Goal: Transaction & Acquisition: Purchase product/service

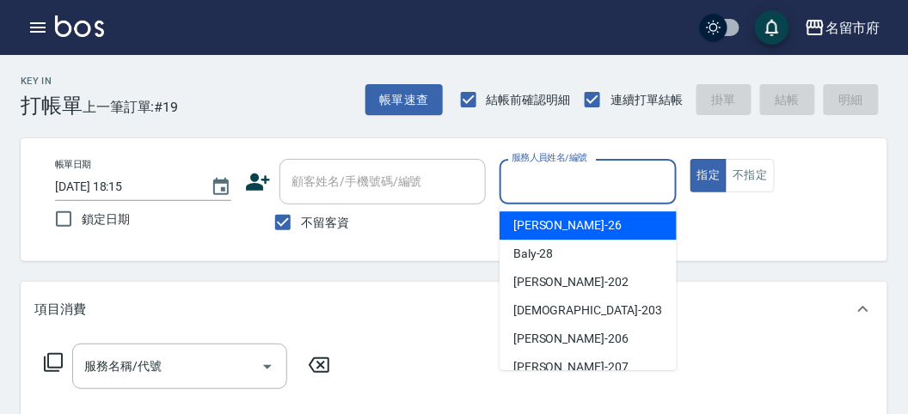
click at [559, 194] on input "服務人員姓名/編號" at bounding box center [587, 182] width 161 height 30
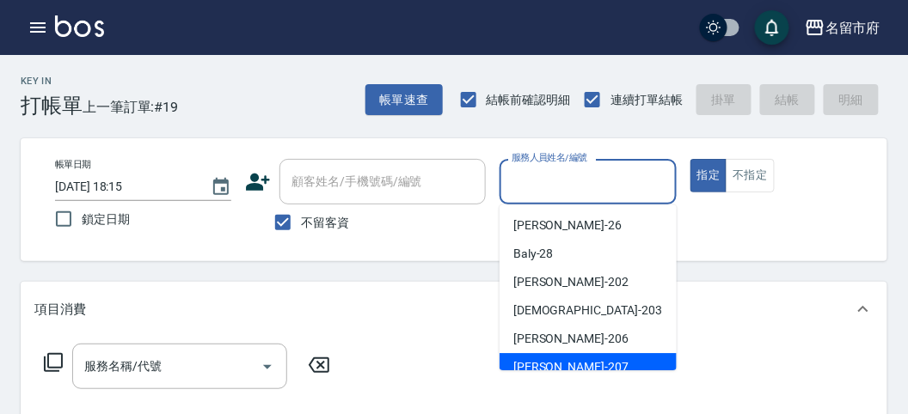
click at [580, 358] on div "[PERSON_NAME] -207" at bounding box center [587, 367] width 177 height 28
type input "[PERSON_NAME]-207"
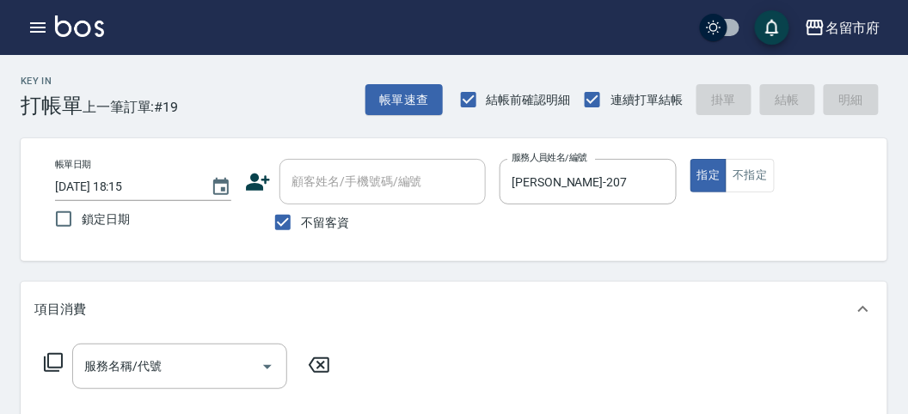
click at [62, 370] on icon at bounding box center [53, 362] width 21 height 21
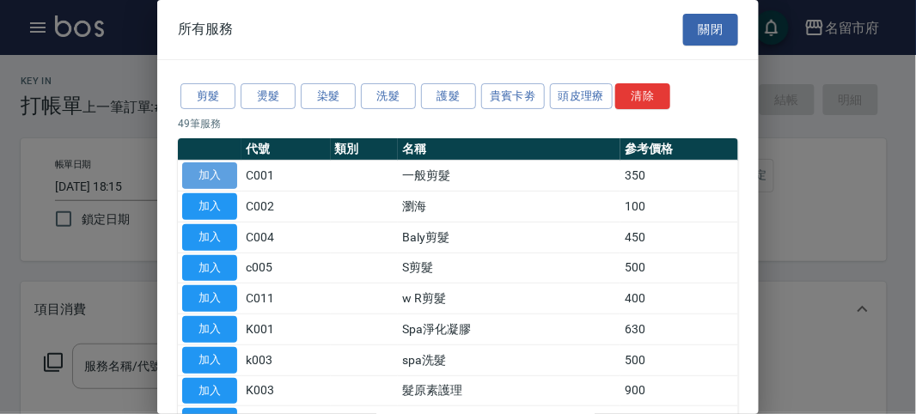
click at [215, 178] on button "加入" at bounding box center [209, 175] width 55 height 27
type input "一般剪髮(C001)"
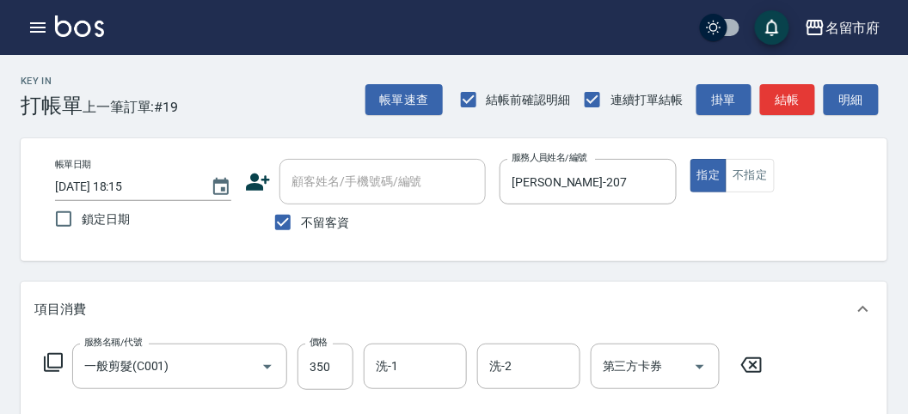
click at [56, 367] on icon at bounding box center [53, 362] width 19 height 19
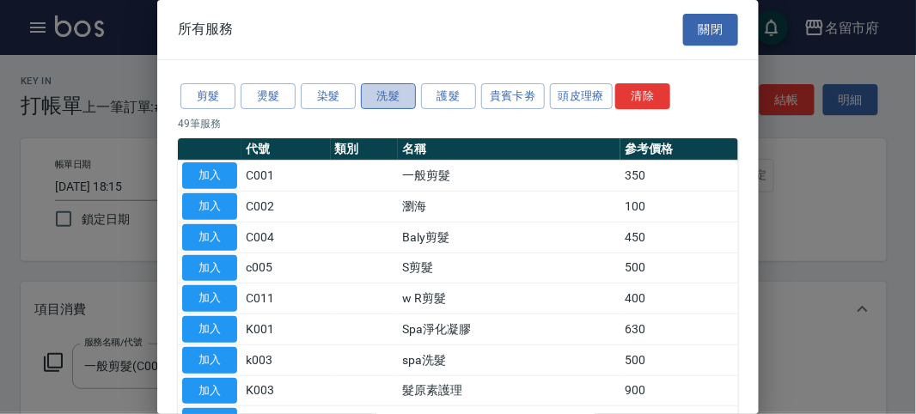
click at [381, 93] on button "洗髮" at bounding box center [388, 96] width 55 height 27
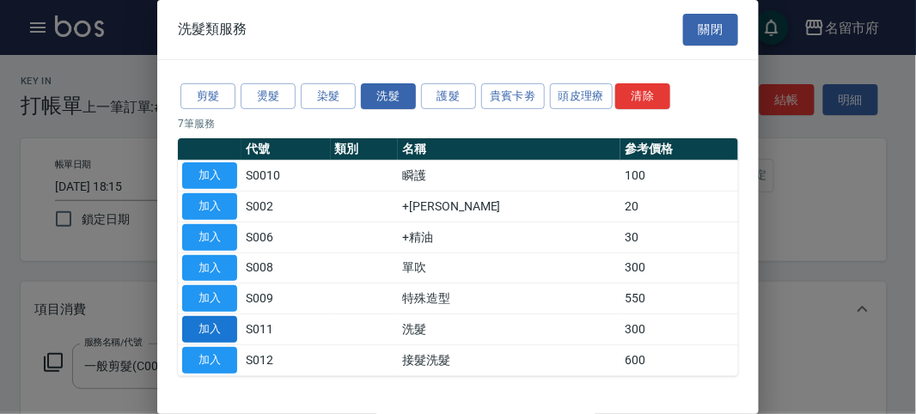
click at [228, 333] on button "加入" at bounding box center [209, 329] width 55 height 27
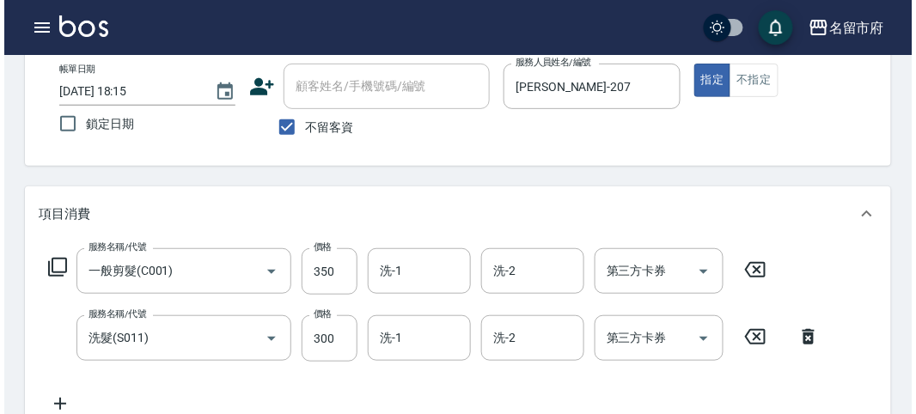
scroll to position [570, 0]
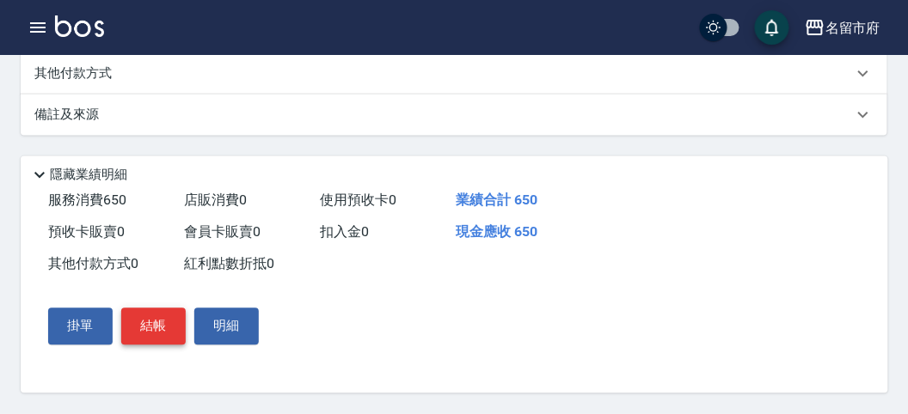
click at [139, 322] on button "結帳" at bounding box center [153, 327] width 64 height 36
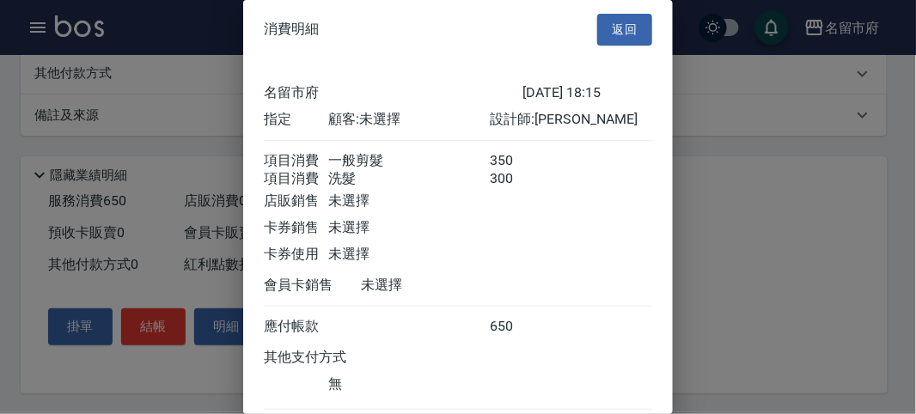
scroll to position [114, 0]
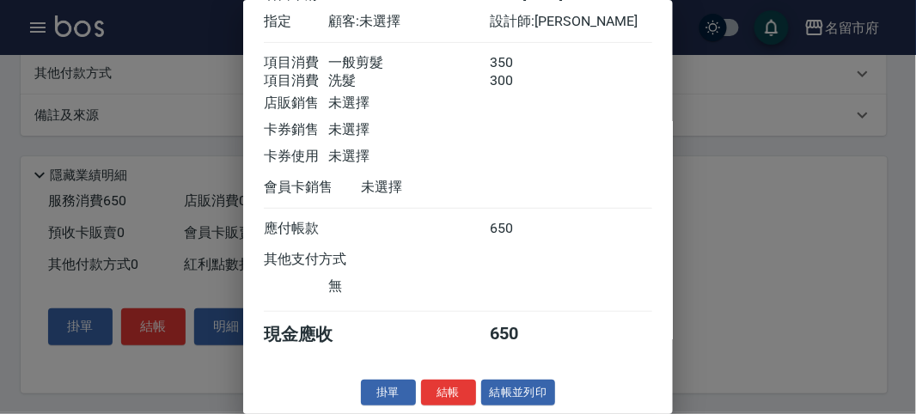
click at [421, 387] on button "結帳" at bounding box center [448, 393] width 55 height 27
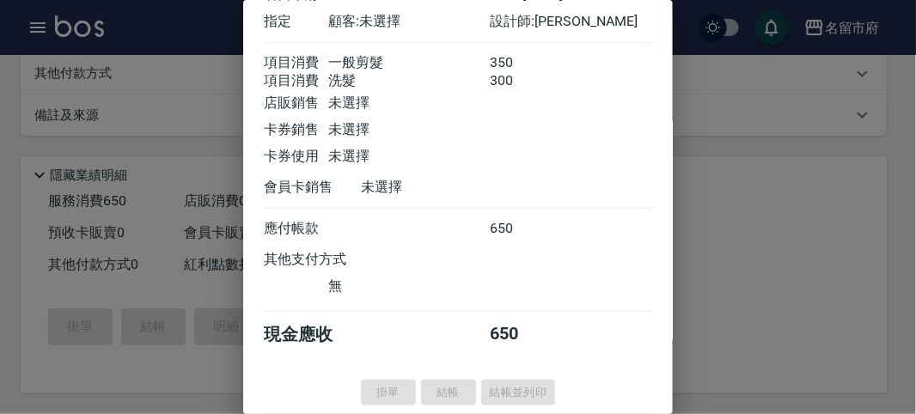
type input "[DATE] 18:54"
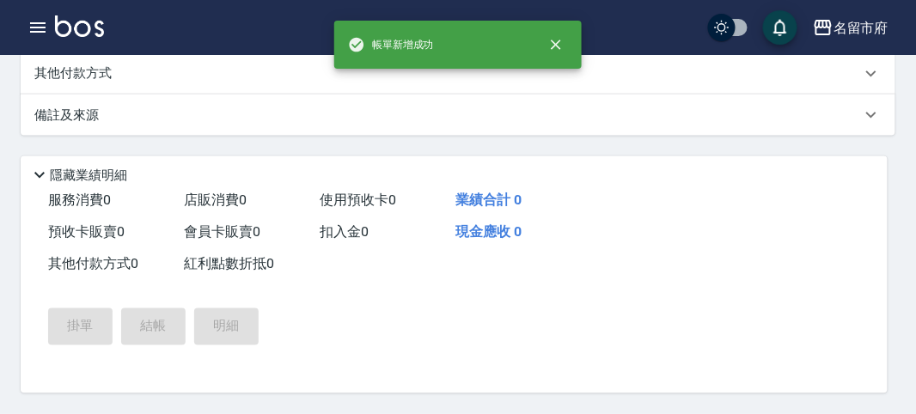
scroll to position [0, 0]
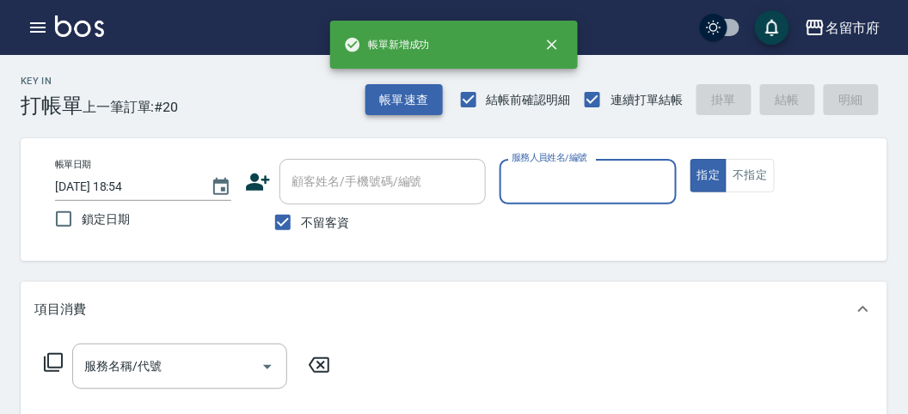
click at [380, 110] on button "帳單速查" at bounding box center [403, 100] width 77 height 32
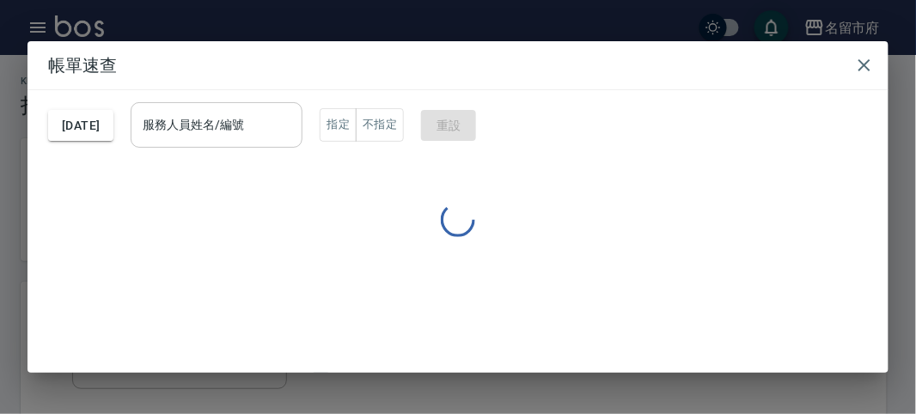
click at [290, 122] on input "服務人員姓名/編號" at bounding box center [216, 125] width 156 height 30
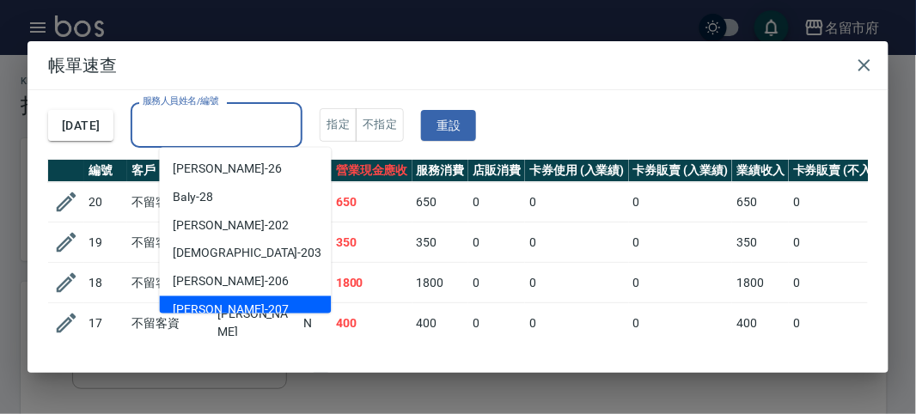
click at [246, 308] on div "[PERSON_NAME] -207" at bounding box center [246, 310] width 172 height 28
type input "[PERSON_NAME]-207"
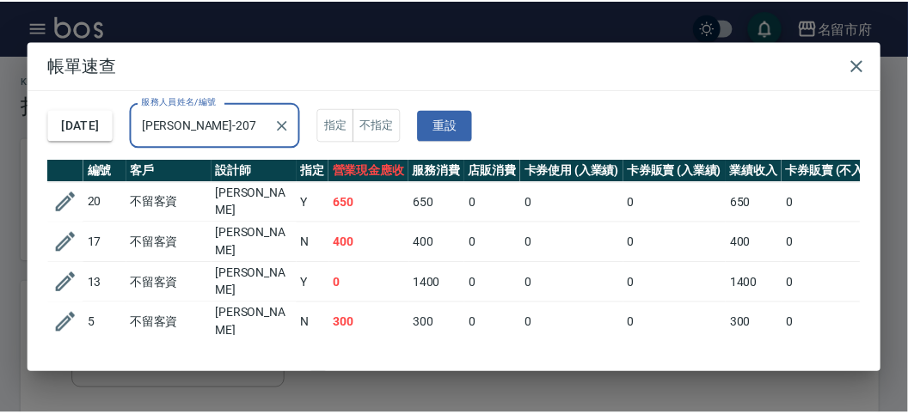
scroll to position [31, 0]
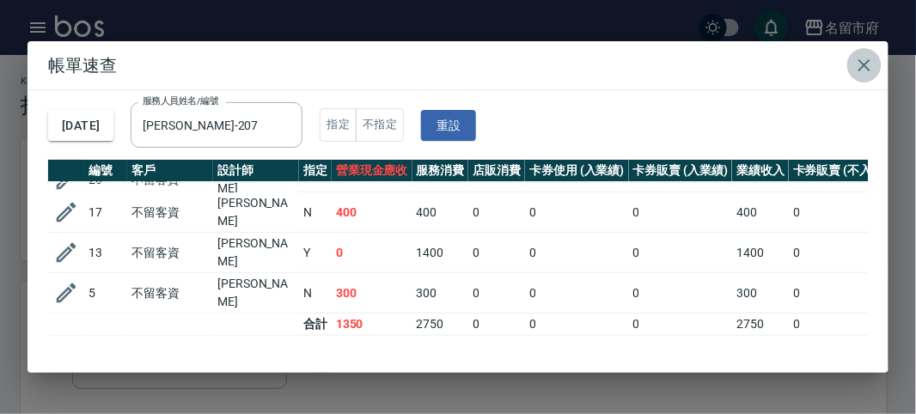
drag, startPoint x: 875, startPoint y: 67, endPoint x: 862, endPoint y: 68, distance: 12.9
click at [875, 67] on button "button" at bounding box center [864, 65] width 34 height 34
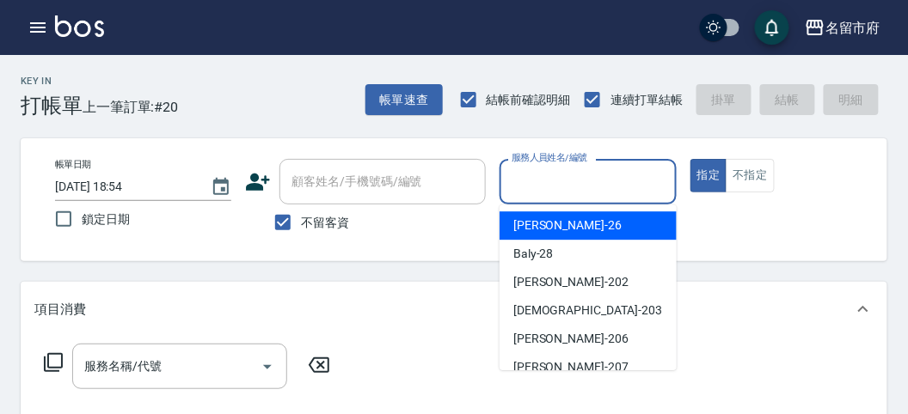
click at [626, 174] on input "服務人員姓名/編號" at bounding box center [587, 182] width 161 height 30
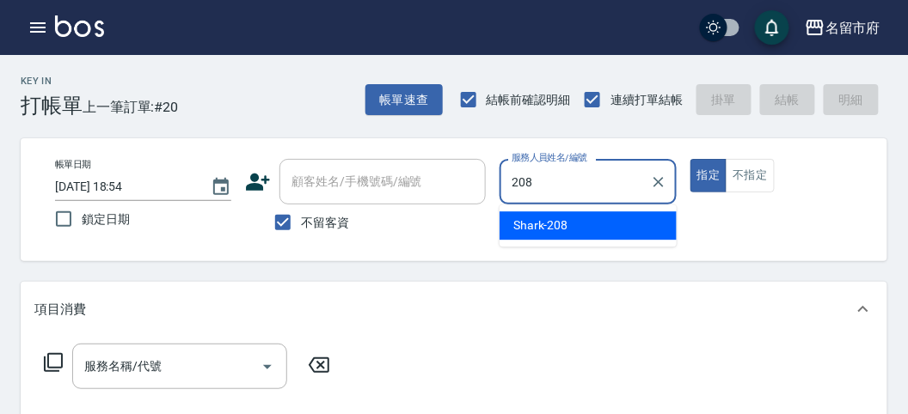
click at [590, 220] on div "Shark -208" at bounding box center [587, 225] width 177 height 28
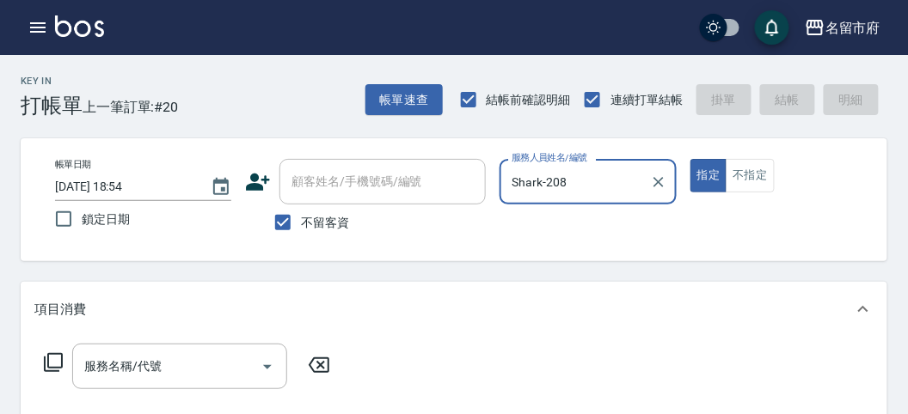
type input "Shark-208"
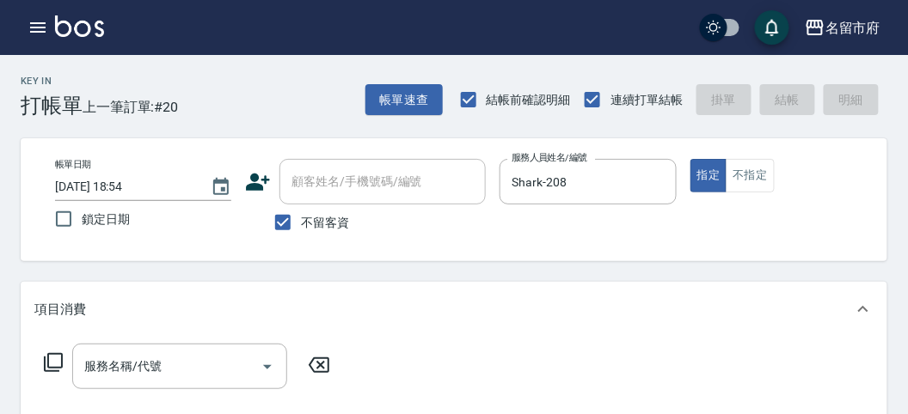
click at [52, 358] on icon at bounding box center [53, 362] width 21 height 21
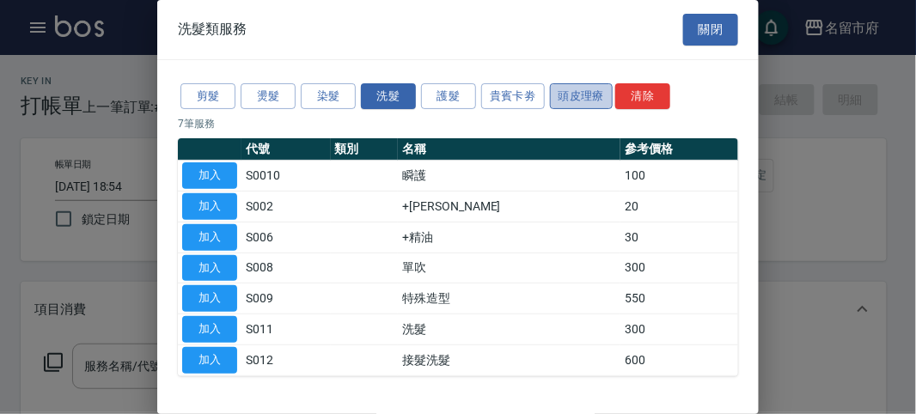
click at [567, 95] on button "頭皮理療" at bounding box center [582, 96] width 64 height 27
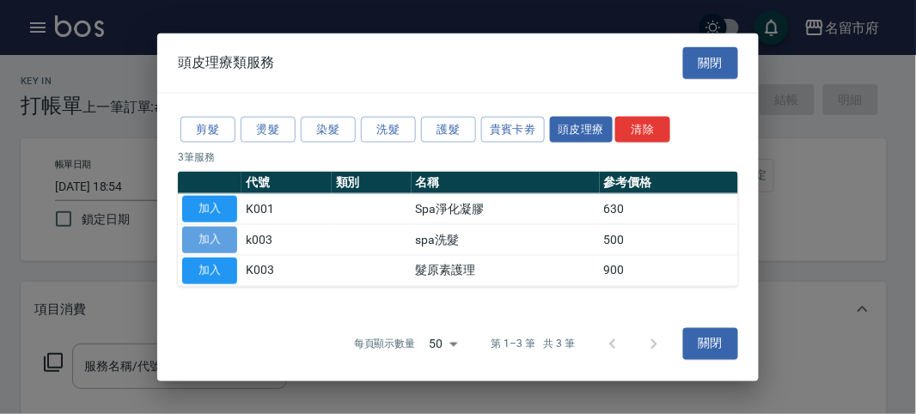
click at [229, 245] on button "加入" at bounding box center [209, 240] width 55 height 27
type input "spa洗髮(k003)"
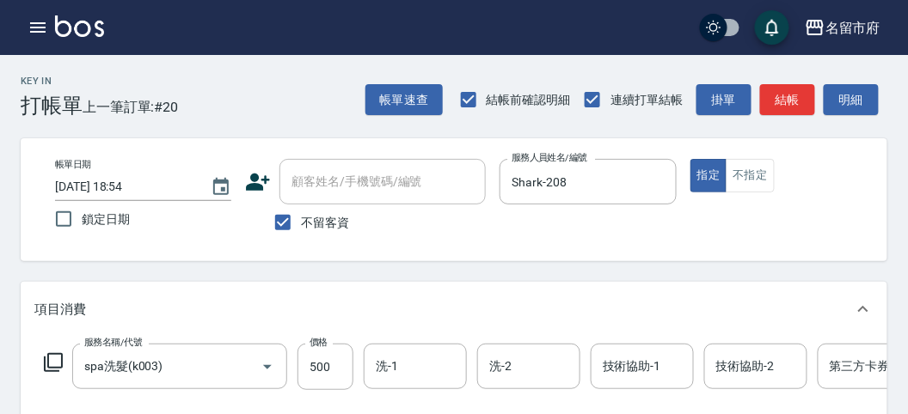
click at [58, 362] on icon at bounding box center [53, 362] width 21 height 21
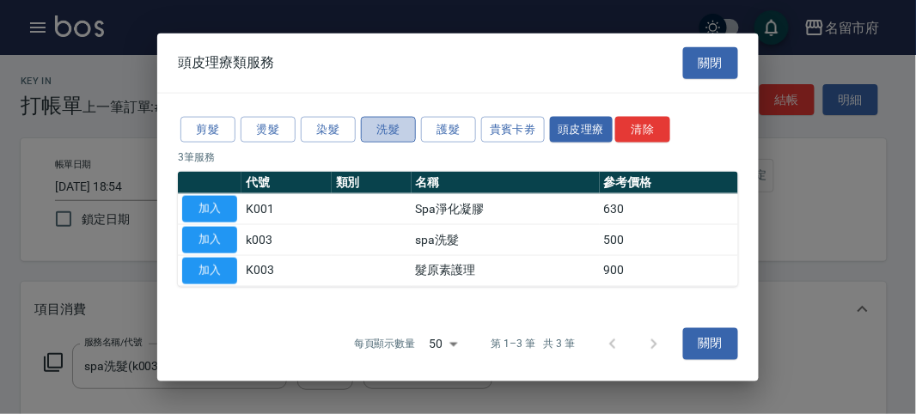
click at [383, 131] on button "洗髮" at bounding box center [388, 129] width 55 height 27
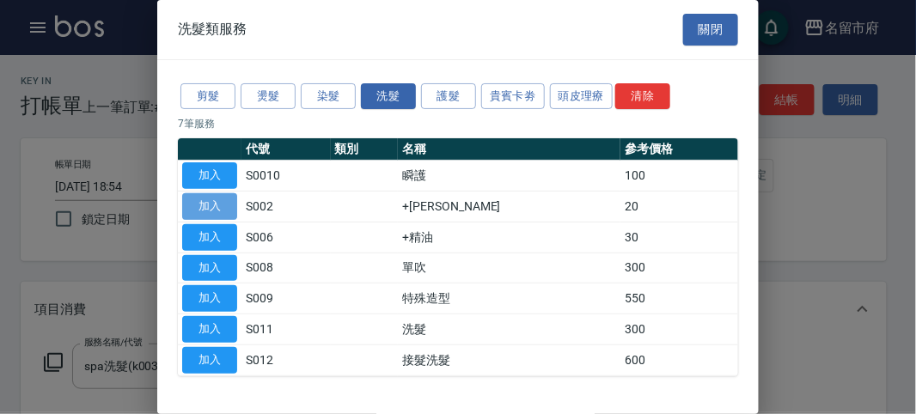
click at [212, 208] on button "加入" at bounding box center [209, 206] width 55 height 27
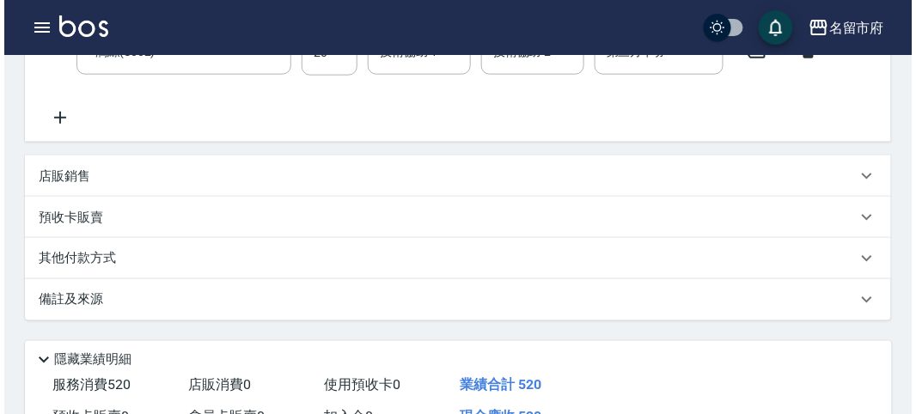
scroll to position [586, 0]
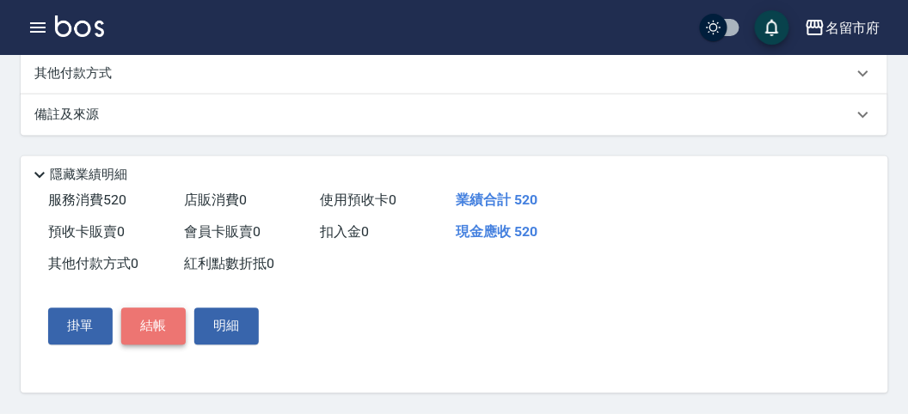
click at [161, 327] on button "結帳" at bounding box center [153, 327] width 64 height 36
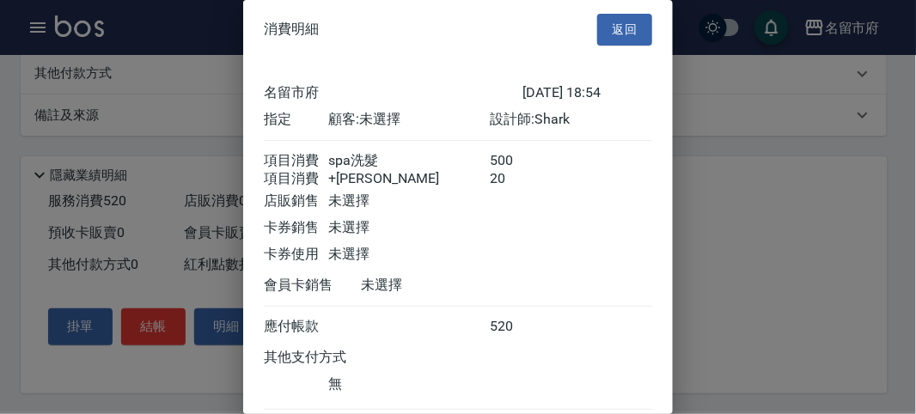
scroll to position [114, 0]
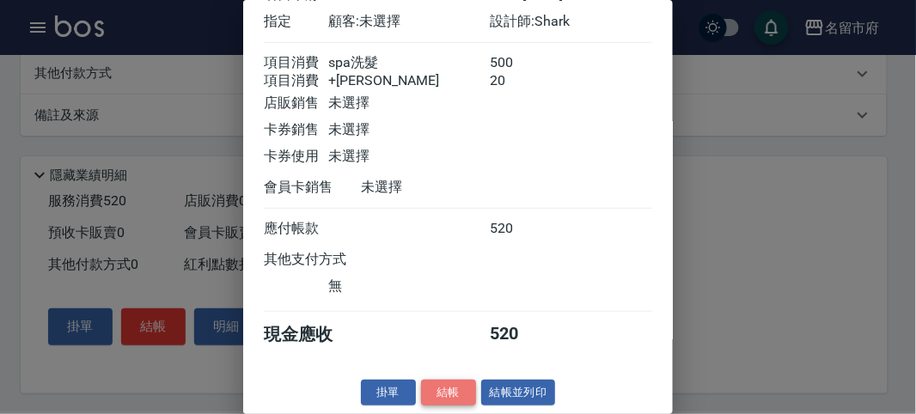
click at [446, 382] on button "結帳" at bounding box center [448, 393] width 55 height 27
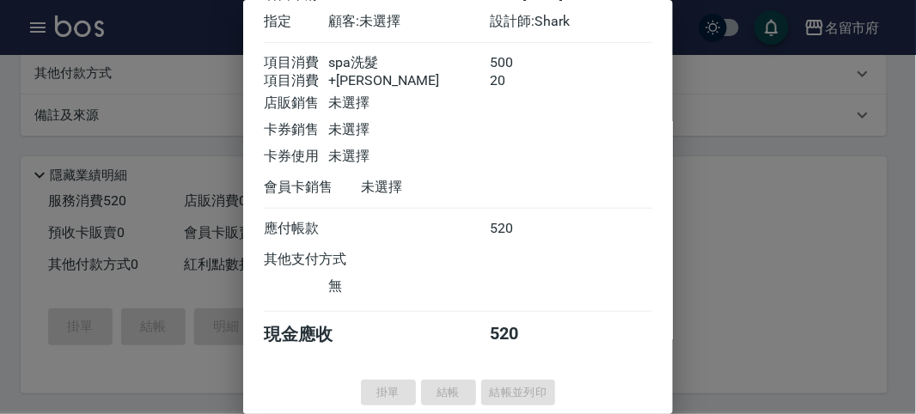
type input "[DATE] 19:06"
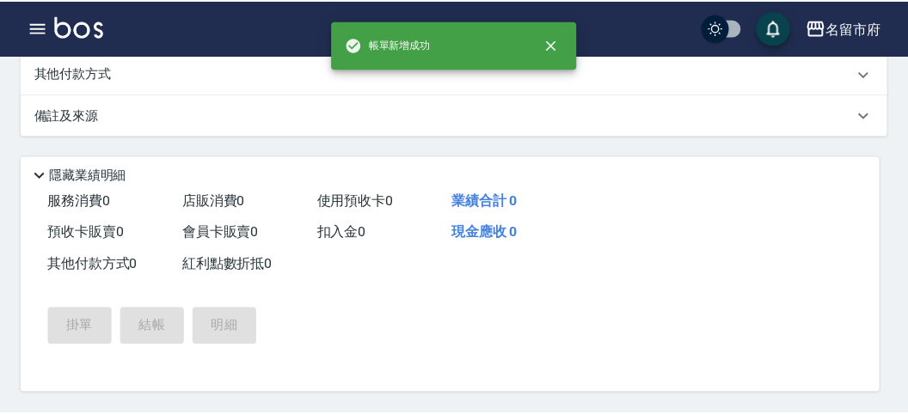
scroll to position [0, 0]
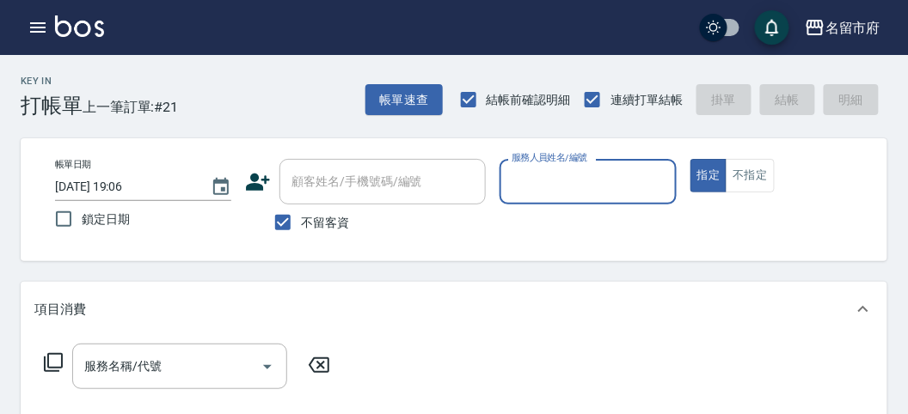
click at [525, 183] on input "服務人員姓名/編號" at bounding box center [587, 182] width 161 height 30
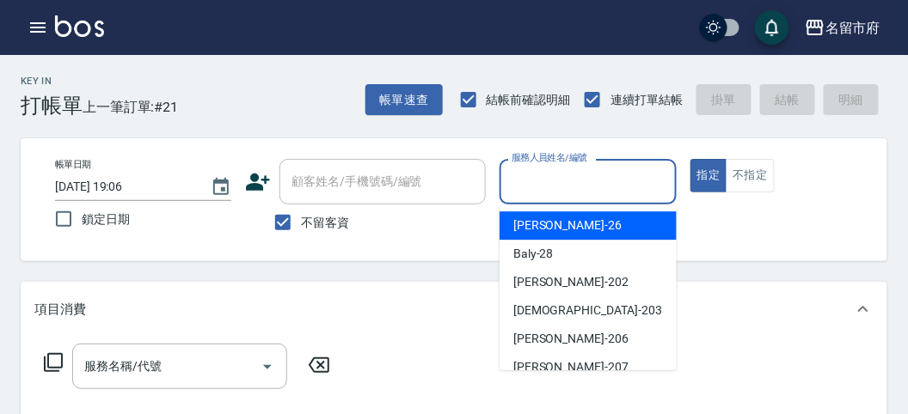
click at [538, 219] on span "[PERSON_NAME] -26" at bounding box center [567, 226] width 108 height 18
type input "[PERSON_NAME]-26"
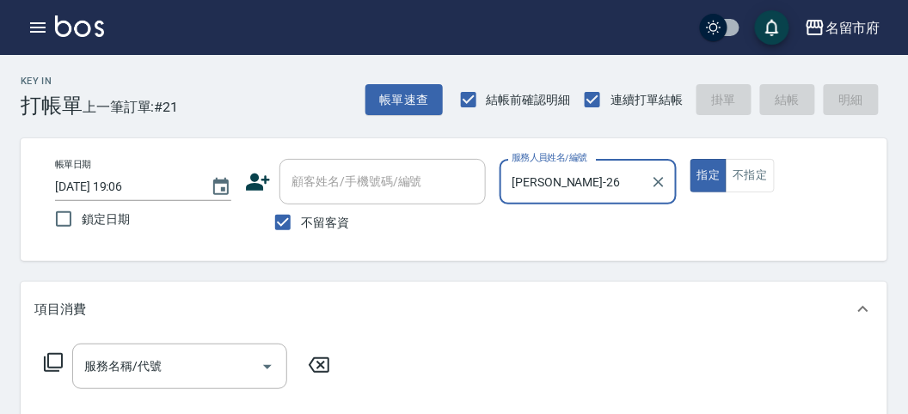
click at [52, 358] on icon at bounding box center [53, 362] width 21 height 21
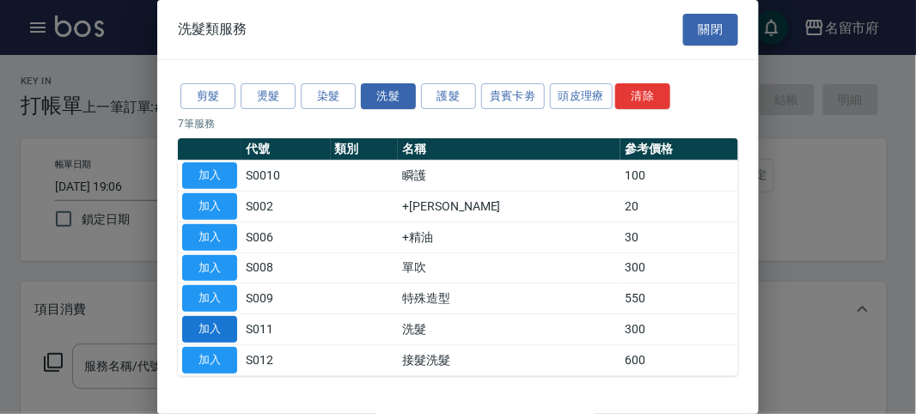
click at [224, 325] on button "加入" at bounding box center [209, 329] width 55 height 27
type input "洗髮(S011)"
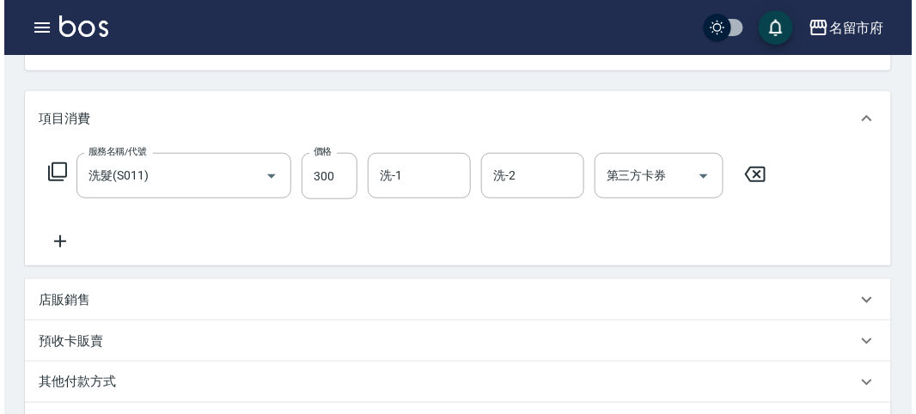
scroll to position [503, 0]
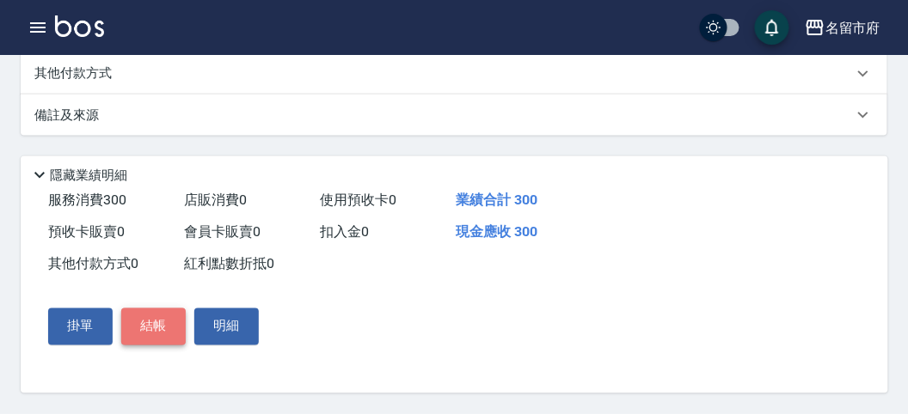
click at [169, 325] on button "結帳" at bounding box center [153, 327] width 64 height 36
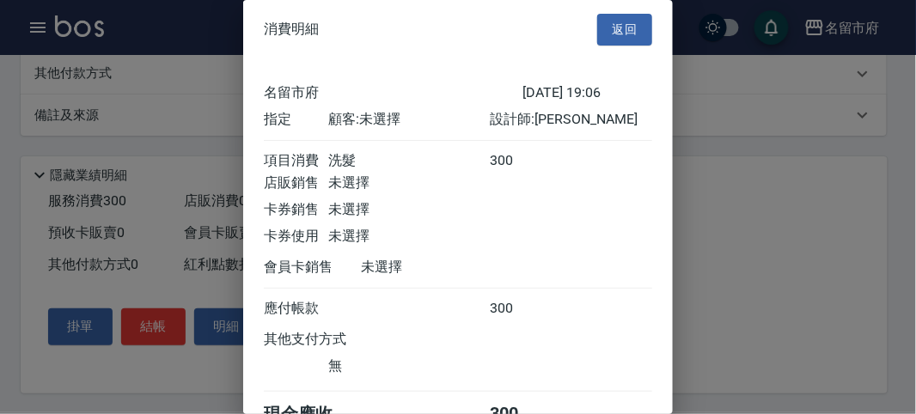
scroll to position [95, 0]
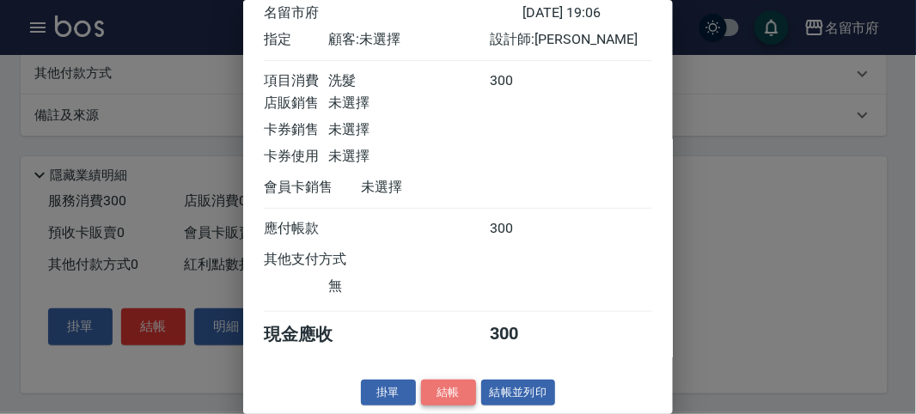
click at [441, 392] on button "結帳" at bounding box center [448, 393] width 55 height 27
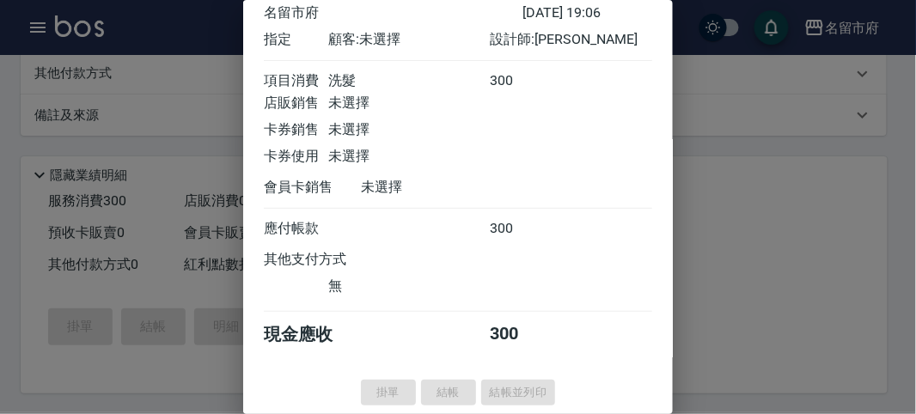
type input "[DATE] 19:19"
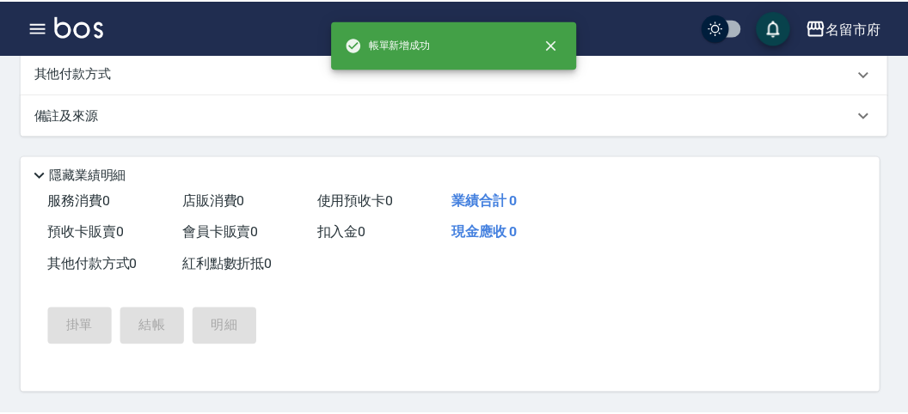
scroll to position [0, 0]
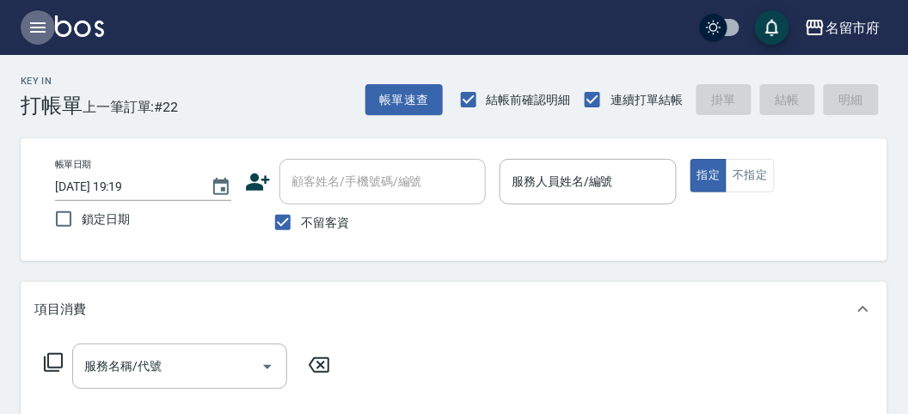
click at [32, 30] on icon "button" at bounding box center [38, 27] width 21 height 21
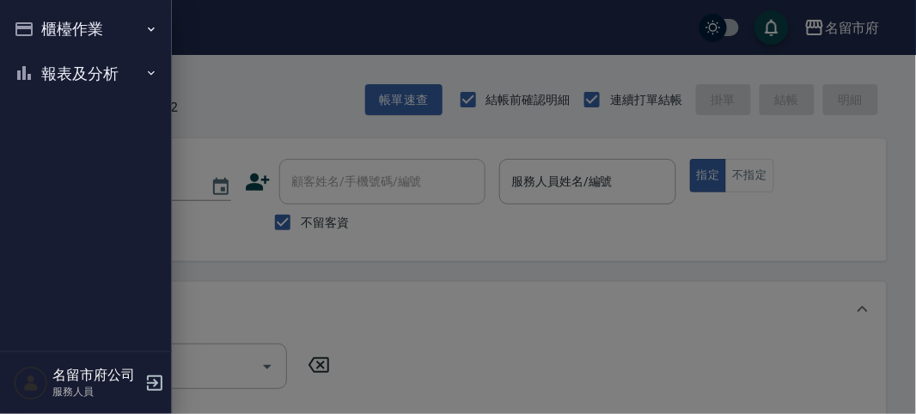
click at [60, 28] on button "櫃檯作業" at bounding box center [86, 29] width 158 height 45
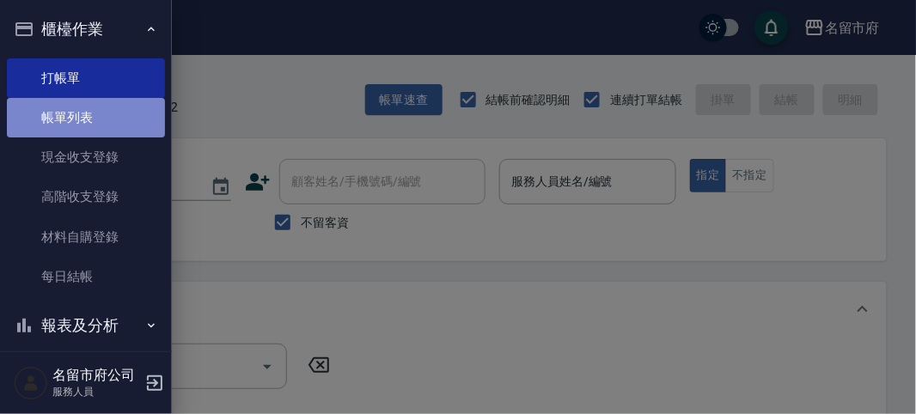
click at [103, 118] on link "帳單列表" at bounding box center [86, 118] width 158 height 40
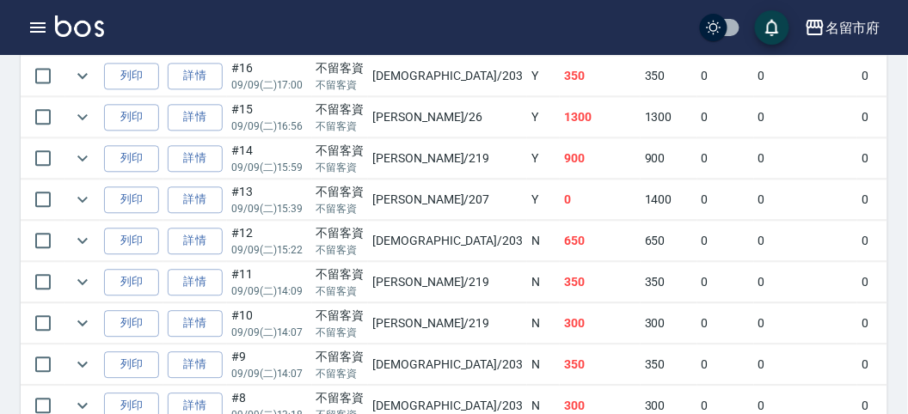
scroll to position [572, 0]
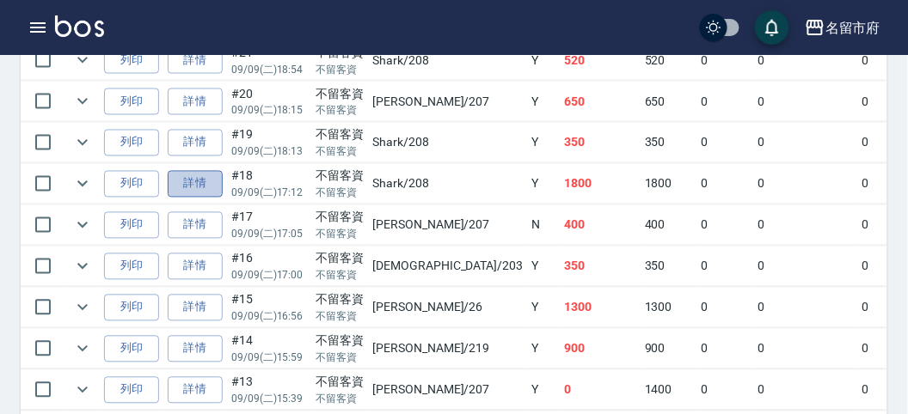
click at [195, 171] on link "詳情" at bounding box center [195, 184] width 55 height 27
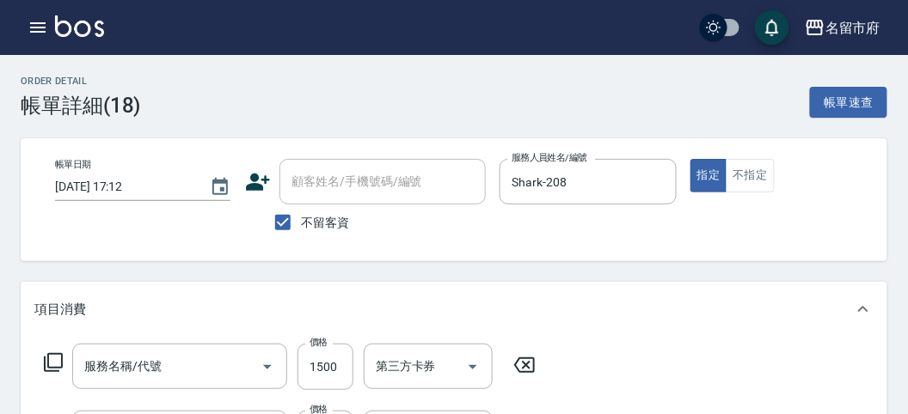
type input "[DATE] 17:12"
checkbox input "true"
type input "Shark-208"
type input "歌德式結構護(T010)"
type input "洗髮(S011)"
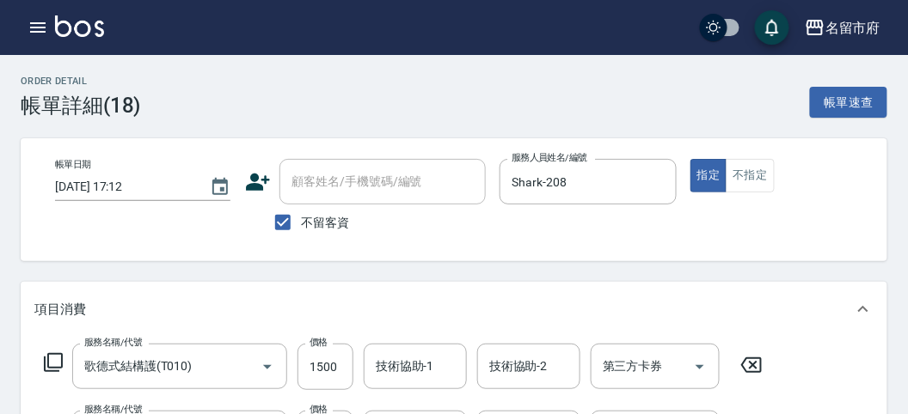
click at [44, 23] on icon "button" at bounding box center [37, 27] width 15 height 10
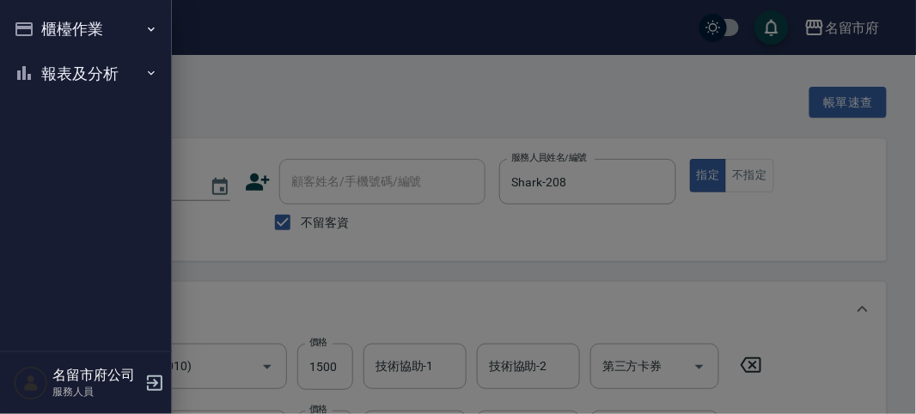
drag, startPoint x: 543, startPoint y: 97, endPoint x: 553, endPoint y: 104, distance: 11.7
click at [545, 103] on div at bounding box center [458, 207] width 916 height 414
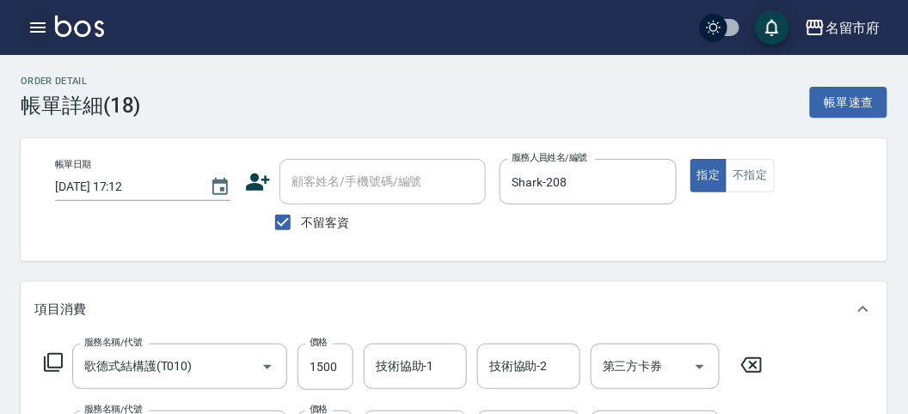
click at [35, 28] on icon "button" at bounding box center [37, 27] width 15 height 10
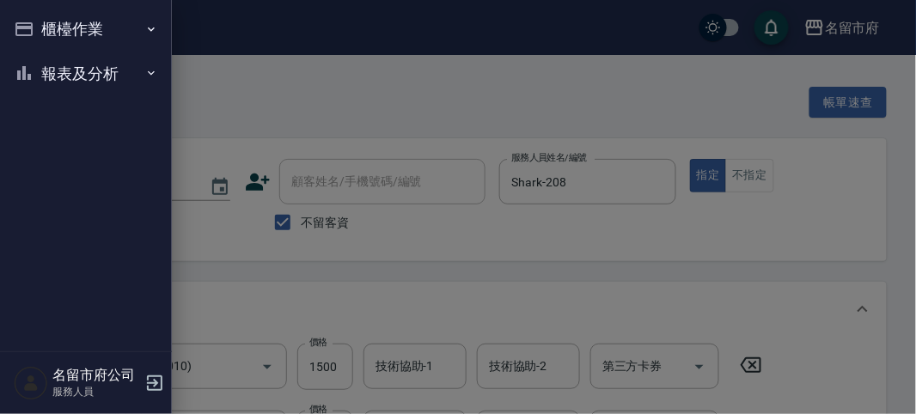
click at [46, 28] on button "櫃檯作業" at bounding box center [86, 29] width 158 height 45
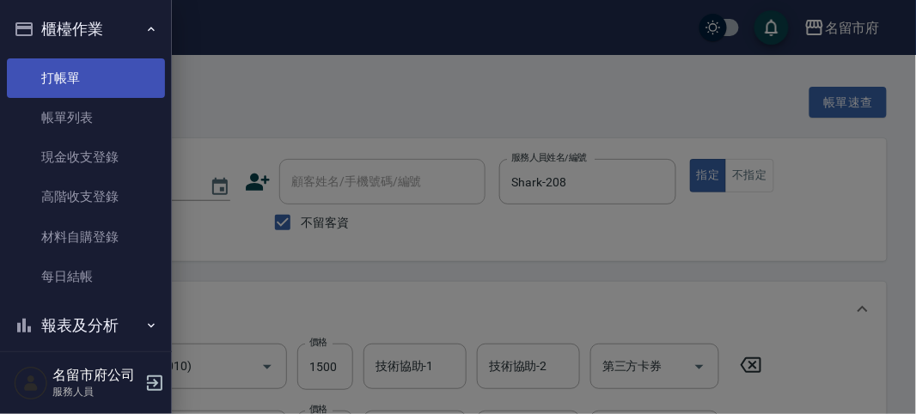
click at [88, 77] on link "打帳單" at bounding box center [86, 78] width 158 height 40
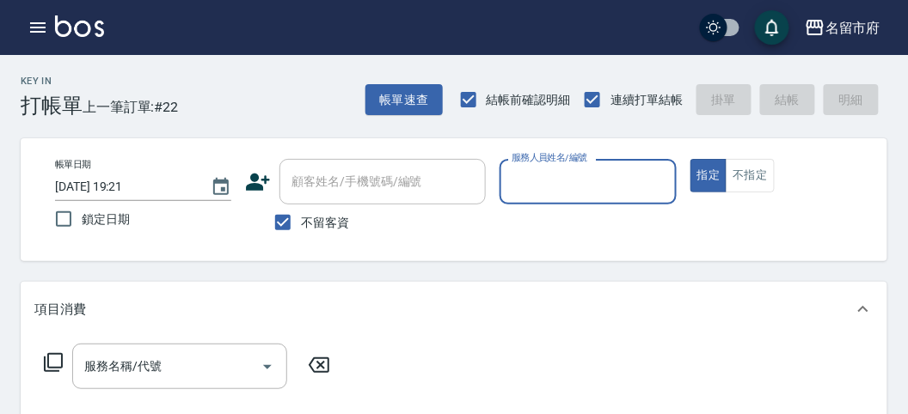
click at [549, 187] on input "服務人員姓名/編號" at bounding box center [587, 182] width 161 height 30
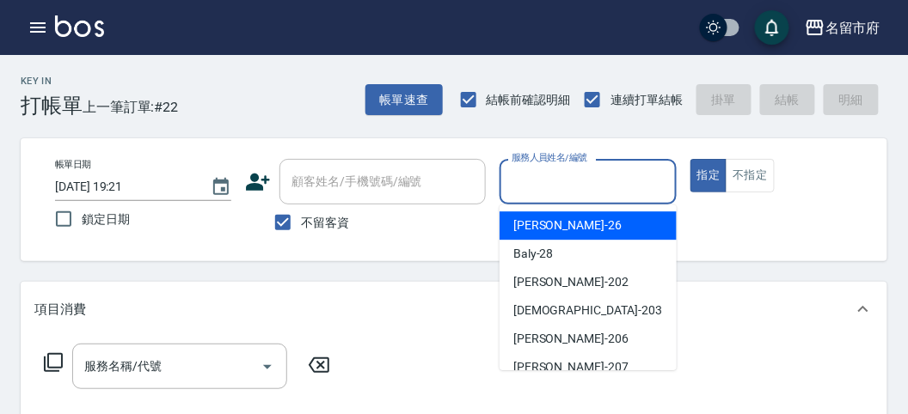
click at [564, 229] on div "[PERSON_NAME] -26" at bounding box center [587, 225] width 177 height 28
type input "[PERSON_NAME]-26"
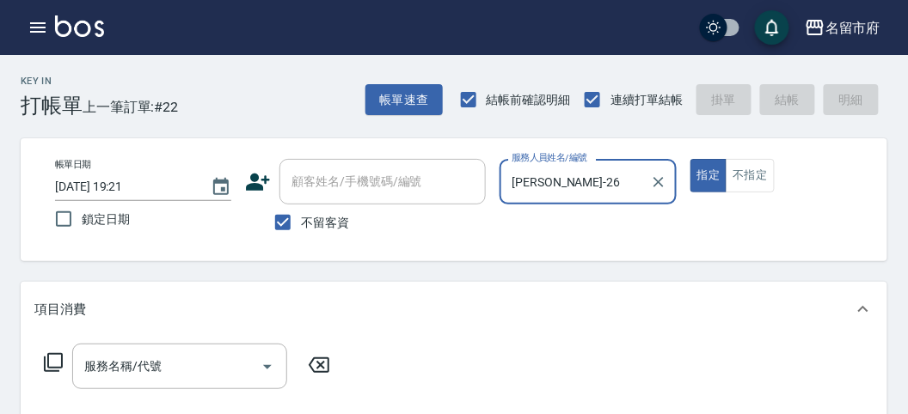
click at [52, 361] on icon at bounding box center [53, 362] width 21 height 21
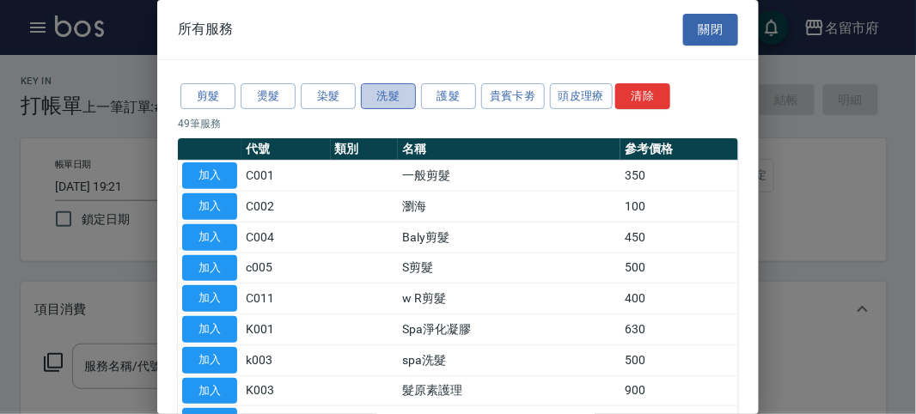
click at [393, 97] on button "洗髮" at bounding box center [388, 96] width 55 height 27
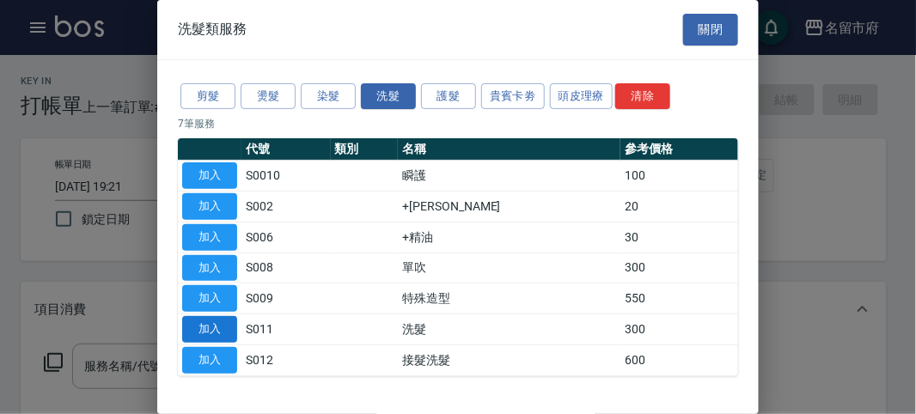
click at [198, 327] on button "加入" at bounding box center [209, 329] width 55 height 27
type input "洗髮(S011)"
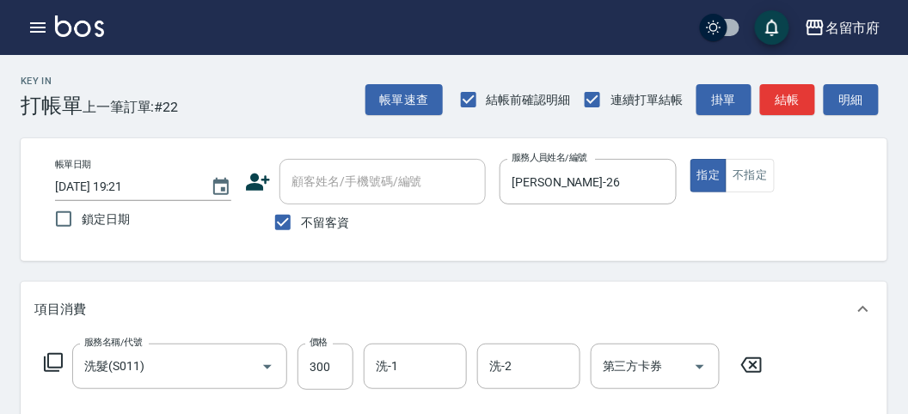
click at [48, 356] on icon at bounding box center [53, 362] width 19 height 19
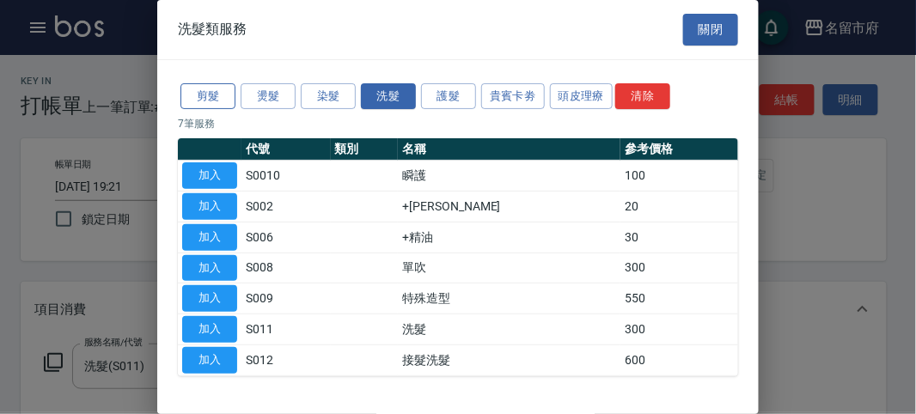
click at [199, 95] on button "剪髮" at bounding box center [207, 96] width 55 height 27
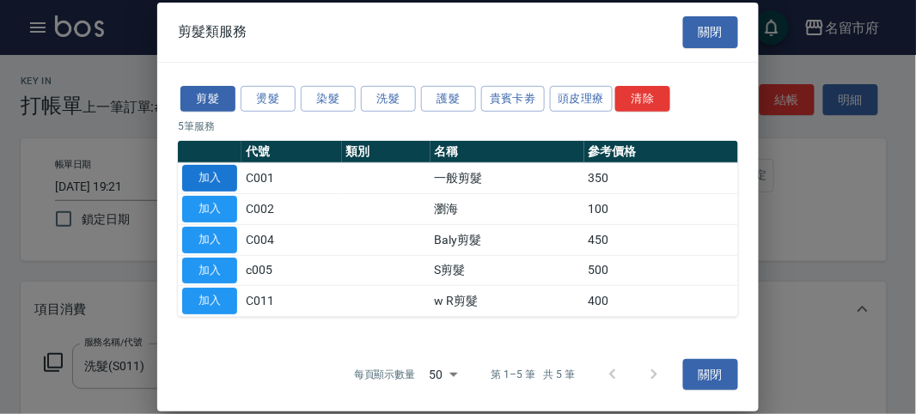
click at [235, 180] on button "加入" at bounding box center [209, 178] width 55 height 27
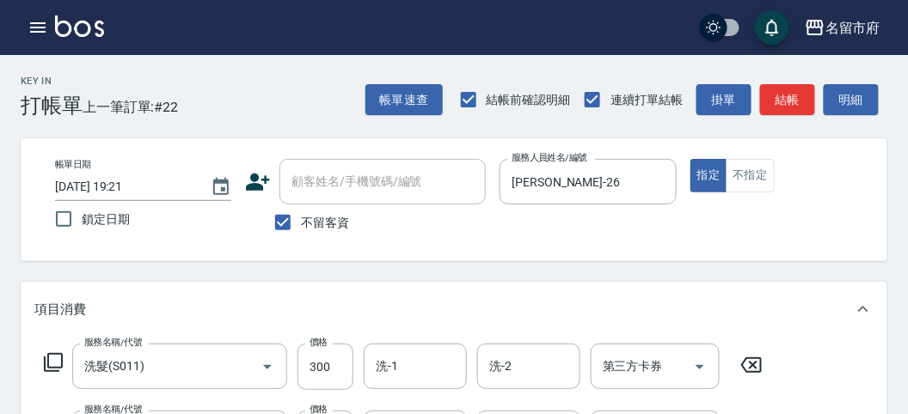
click at [53, 360] on icon at bounding box center [53, 362] width 21 height 21
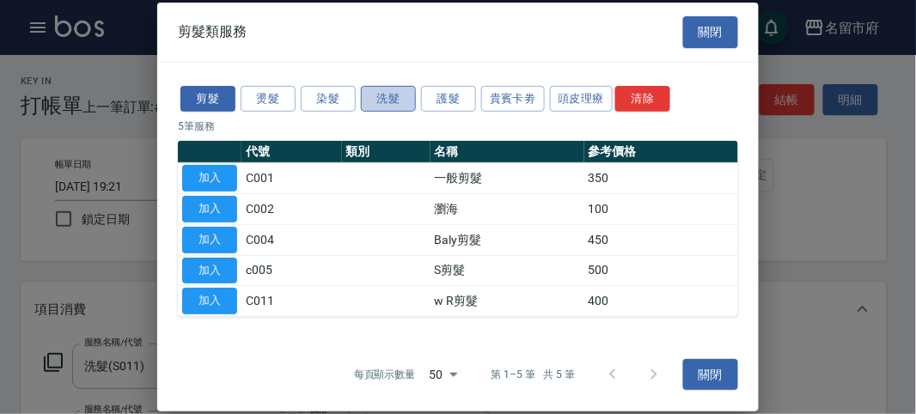
click at [400, 89] on button "洗髮" at bounding box center [388, 98] width 55 height 27
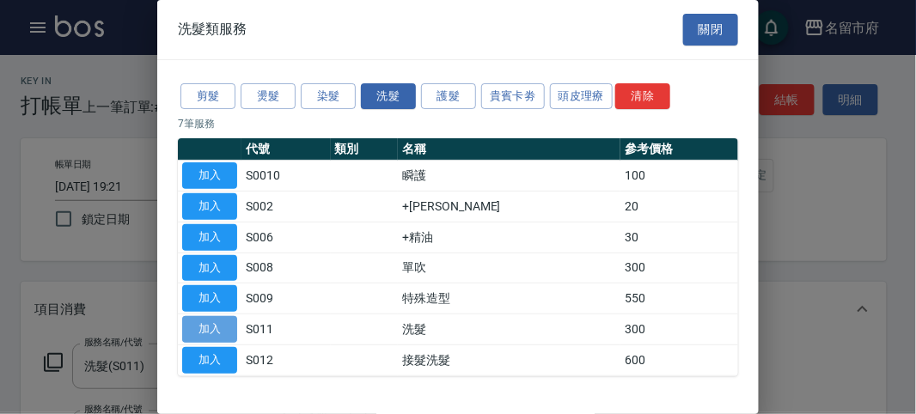
click at [211, 326] on button "加入" at bounding box center [209, 329] width 55 height 27
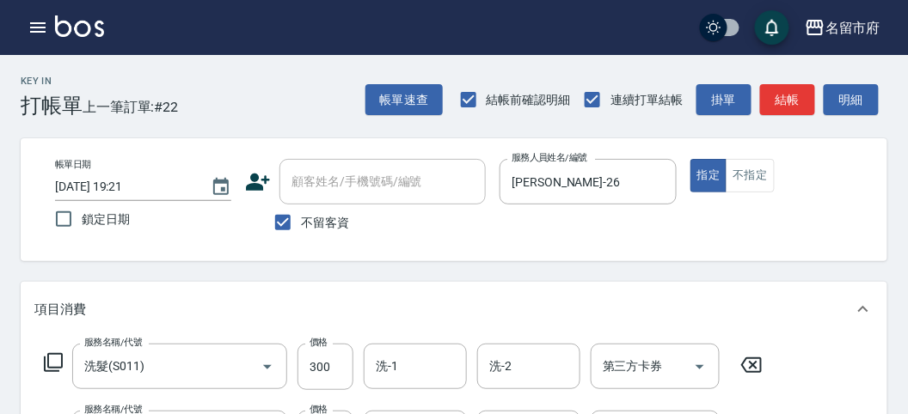
click at [51, 363] on icon at bounding box center [53, 362] width 21 height 21
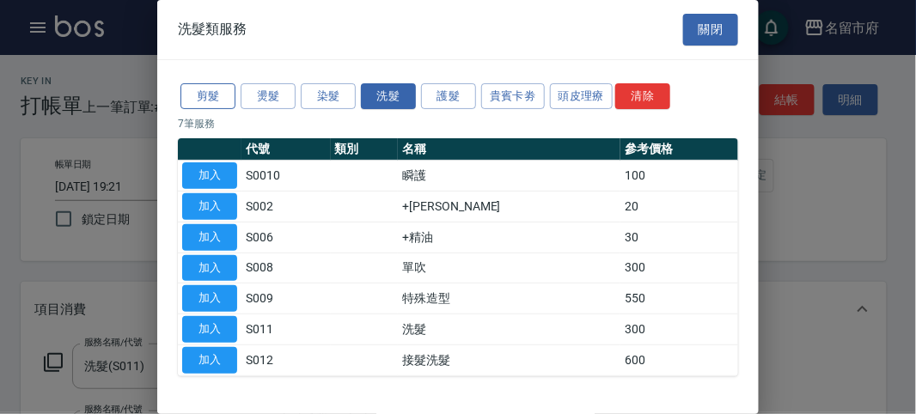
click at [225, 97] on button "剪髮" at bounding box center [207, 96] width 55 height 27
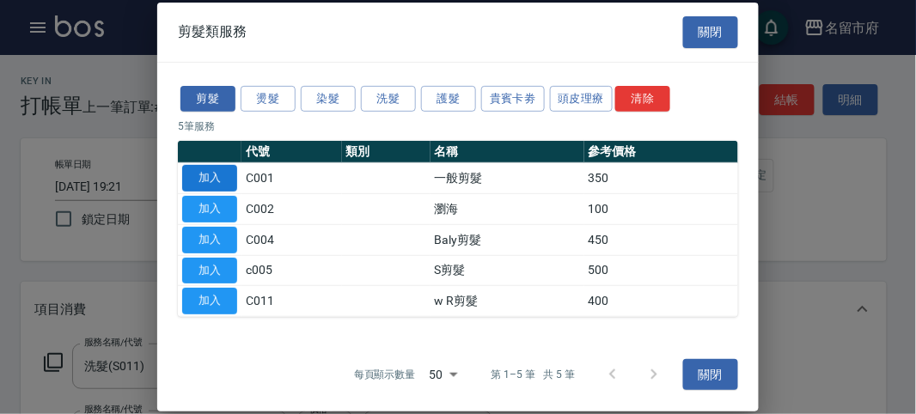
click at [200, 177] on button "加入" at bounding box center [209, 178] width 55 height 27
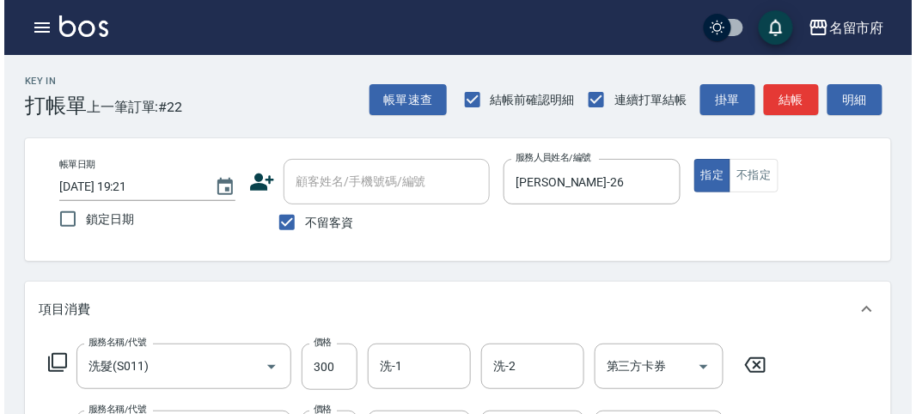
scroll to position [704, 0]
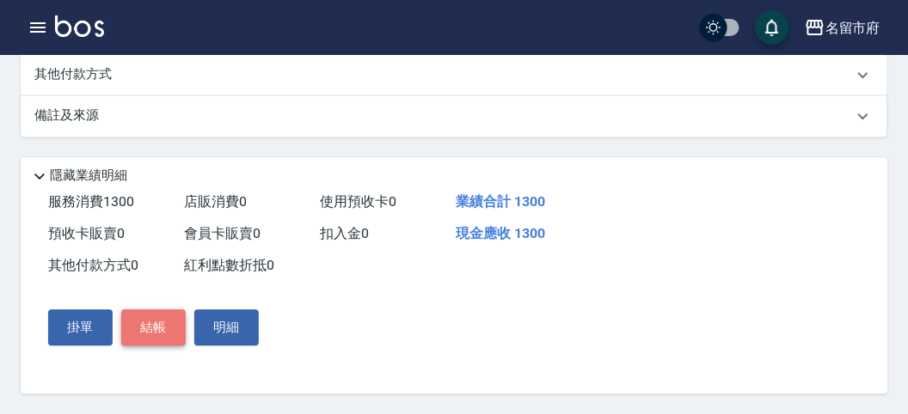
click at [151, 328] on button "結帳" at bounding box center [153, 327] width 64 height 36
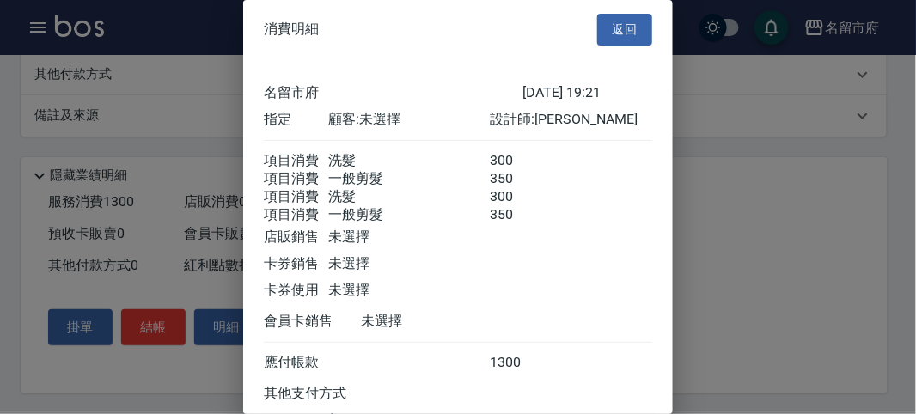
scroll to position [154, 0]
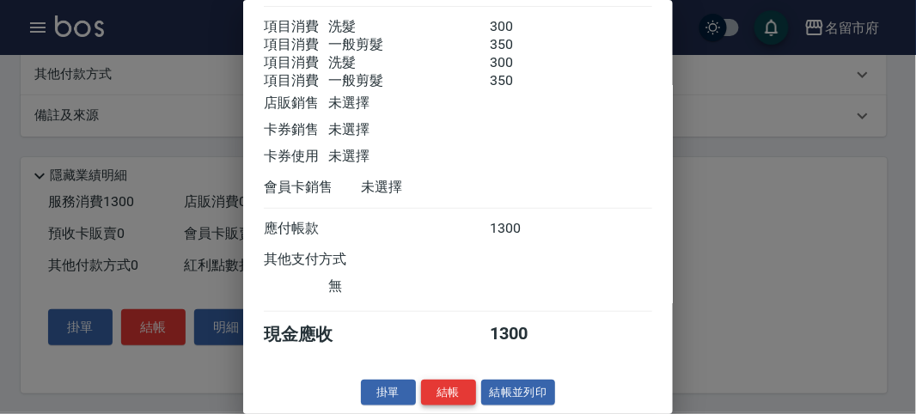
click at [448, 387] on button "結帳" at bounding box center [448, 393] width 55 height 27
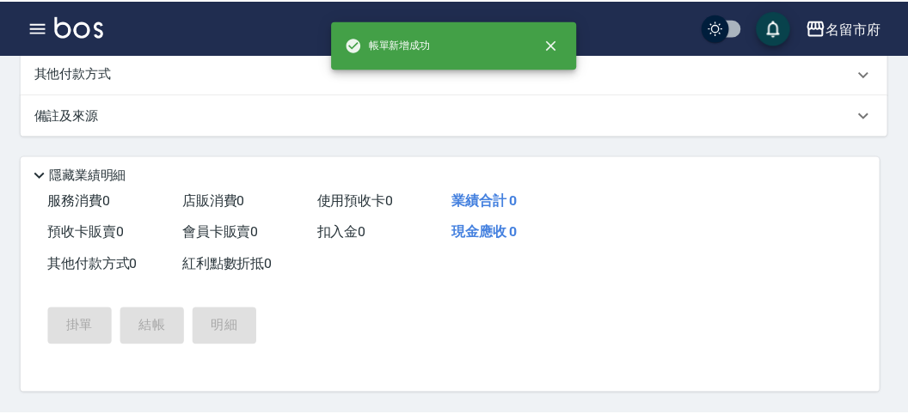
scroll to position [0, 0]
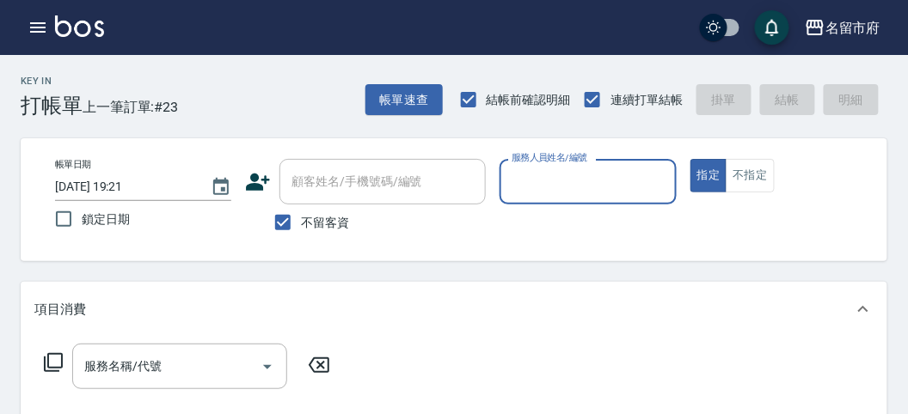
click at [239, 89] on div "Key In 打帳單 上一筆訂單:#23 帳單速查 結帳前確認明細 連續打單結帳 掛單 結帳 明細" at bounding box center [443, 86] width 887 height 63
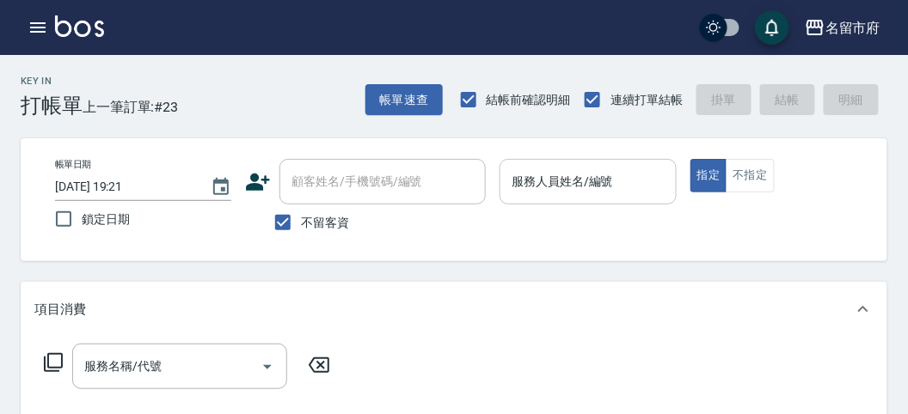
click at [591, 181] on input "服務人員姓名/編號" at bounding box center [587, 182] width 161 height 30
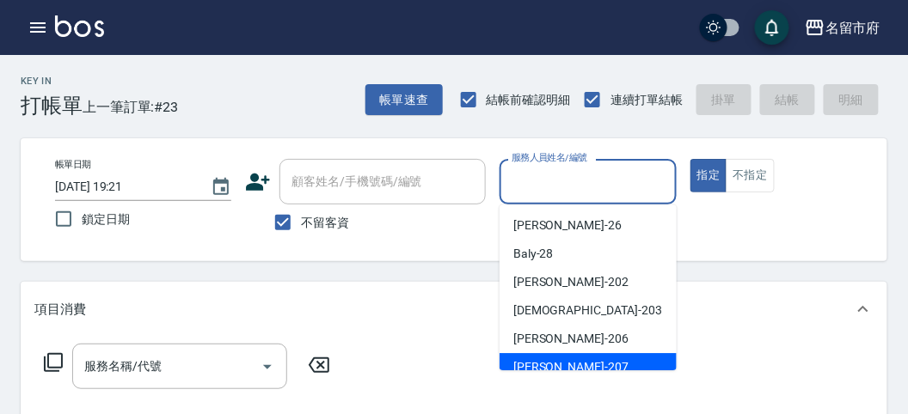
drag, startPoint x: 572, startPoint y: 358, endPoint x: 692, endPoint y: 295, distance: 136.1
click at [572, 360] on div "[PERSON_NAME] -207" at bounding box center [587, 367] width 177 height 28
type input "[PERSON_NAME]-207"
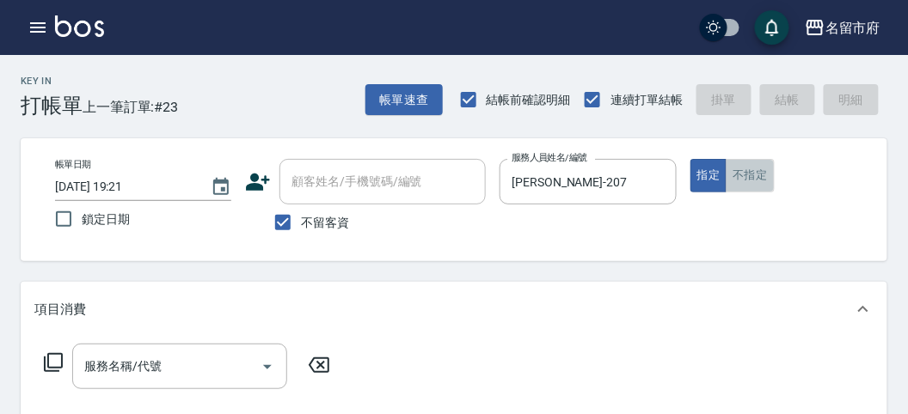
click at [748, 176] on button "不指定" at bounding box center [749, 176] width 48 height 34
click at [57, 353] on icon at bounding box center [53, 362] width 19 height 19
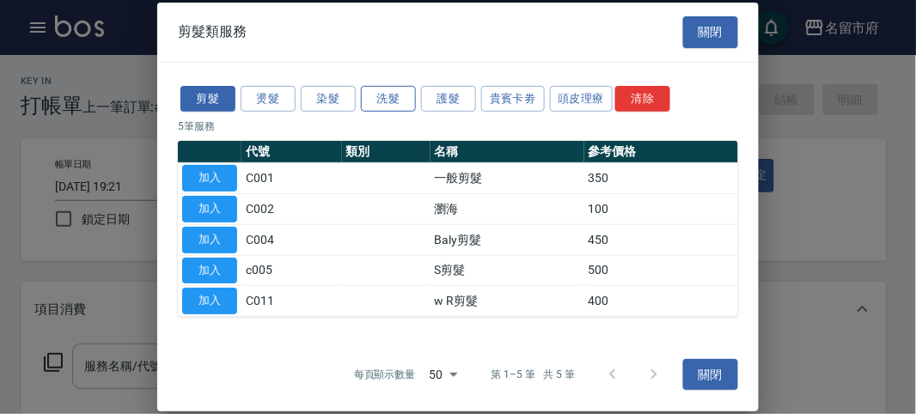
click at [391, 104] on button "洗髮" at bounding box center [388, 98] width 55 height 27
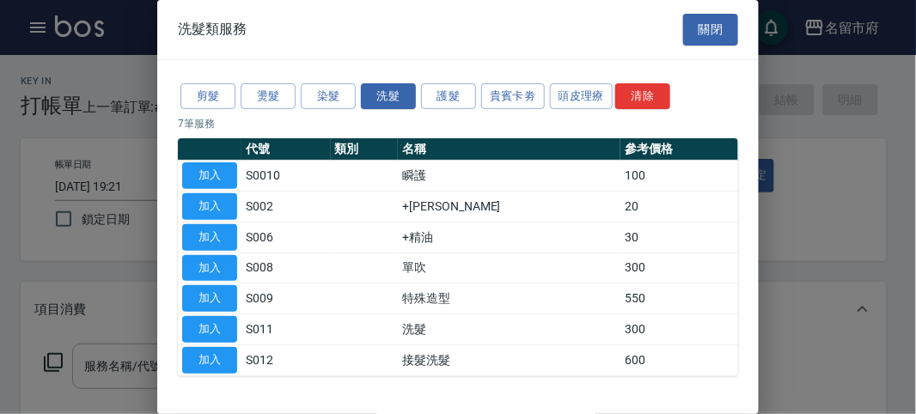
click at [221, 322] on button "加入" at bounding box center [209, 329] width 55 height 27
type input "洗髮(S011)"
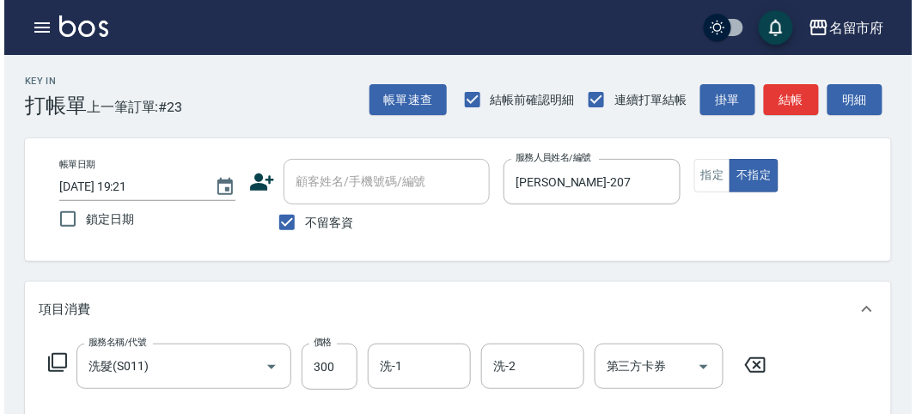
scroll to position [503, 0]
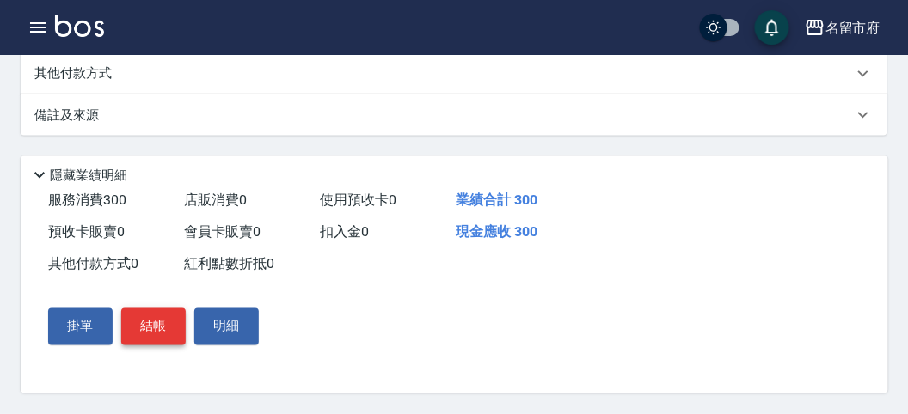
click at [161, 319] on button "結帳" at bounding box center [153, 327] width 64 height 36
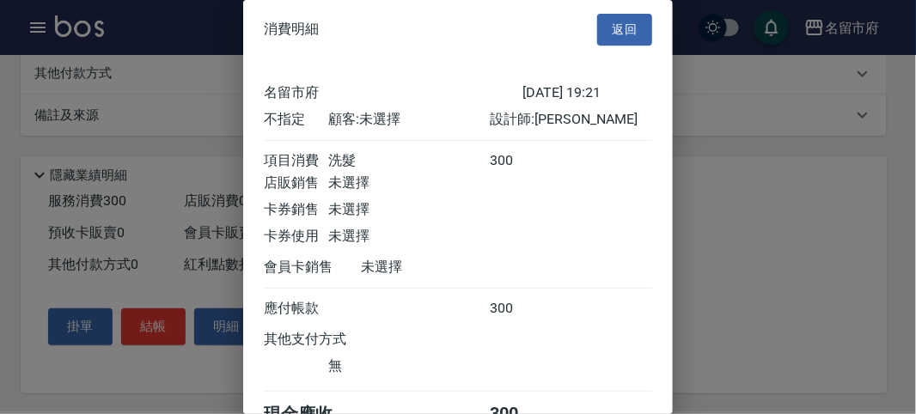
scroll to position [95, 0]
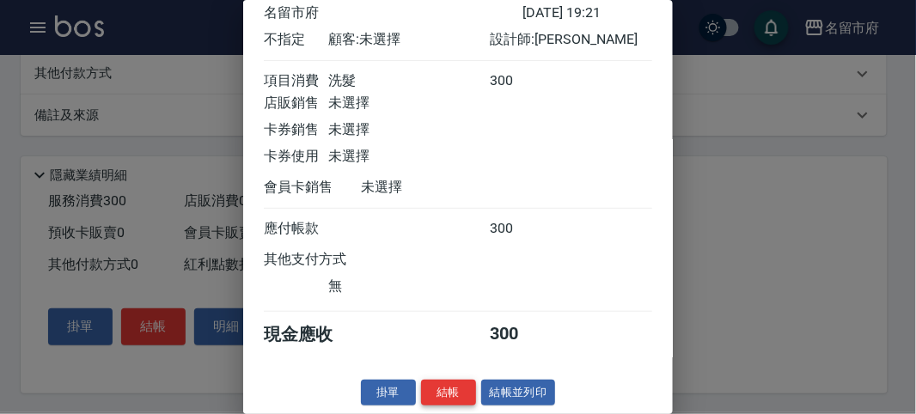
click at [462, 397] on button "結帳" at bounding box center [448, 393] width 55 height 27
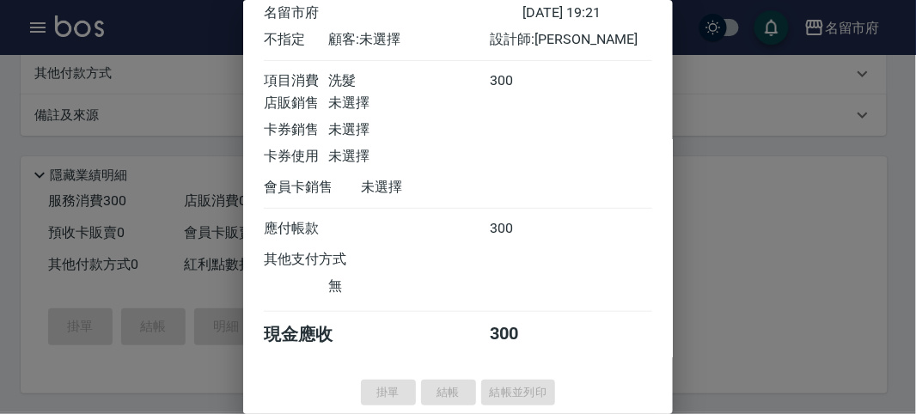
type input "[DATE] 19:41"
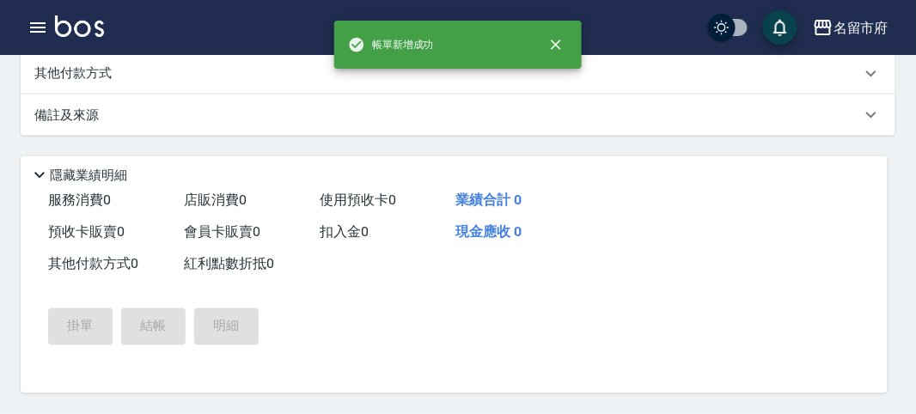
scroll to position [0, 0]
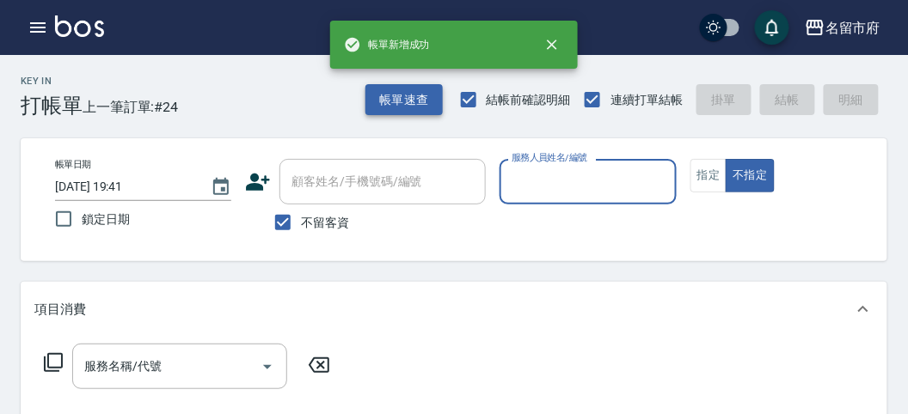
click at [419, 104] on button "帳單速查" at bounding box center [403, 100] width 77 height 32
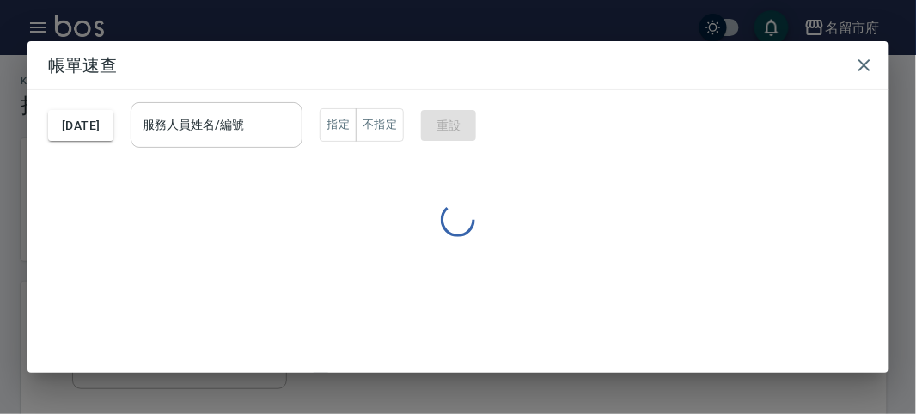
click at [255, 132] on div "服務人員姓名/編號 服務人員姓名/編號" at bounding box center [217, 125] width 172 height 46
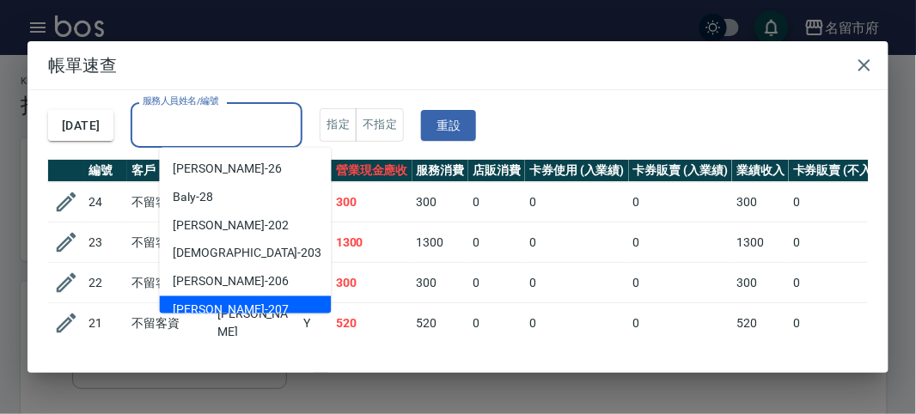
click at [241, 299] on div "[PERSON_NAME] -207" at bounding box center [246, 310] width 172 height 28
type input "[PERSON_NAME]-207"
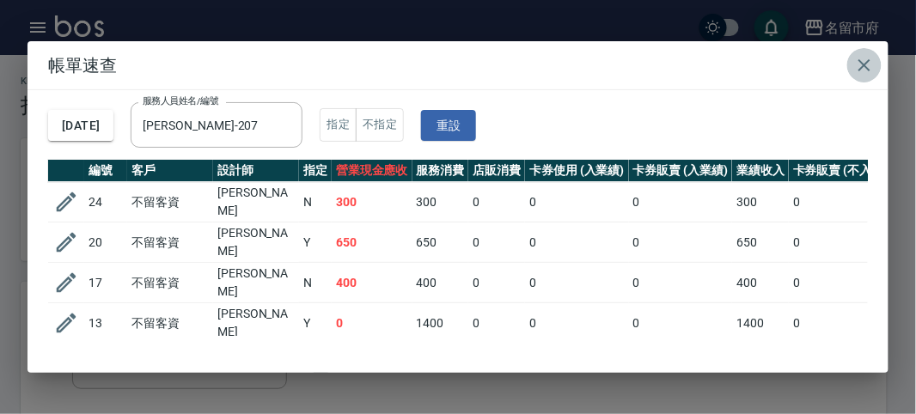
click at [865, 60] on icon "button" at bounding box center [864, 65] width 21 height 21
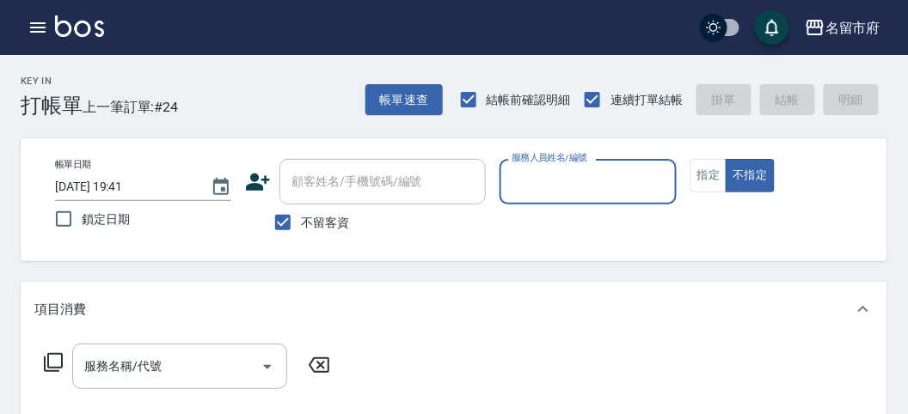
click at [40, 32] on icon "button" at bounding box center [37, 27] width 15 height 10
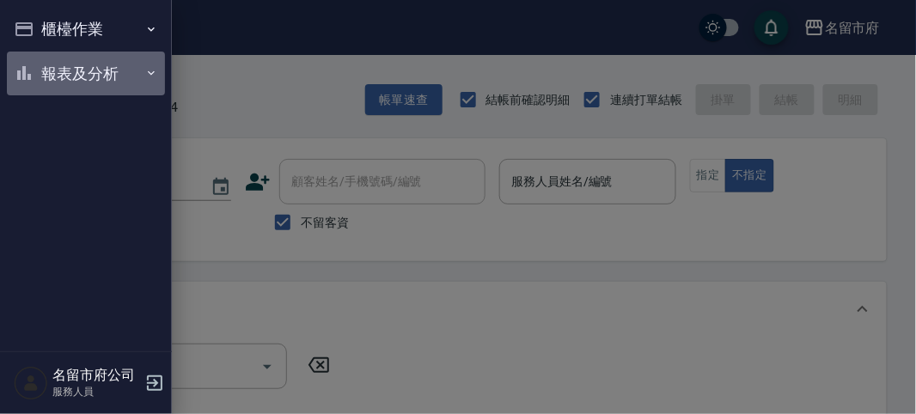
click at [43, 55] on button "報表及分析" at bounding box center [86, 74] width 158 height 45
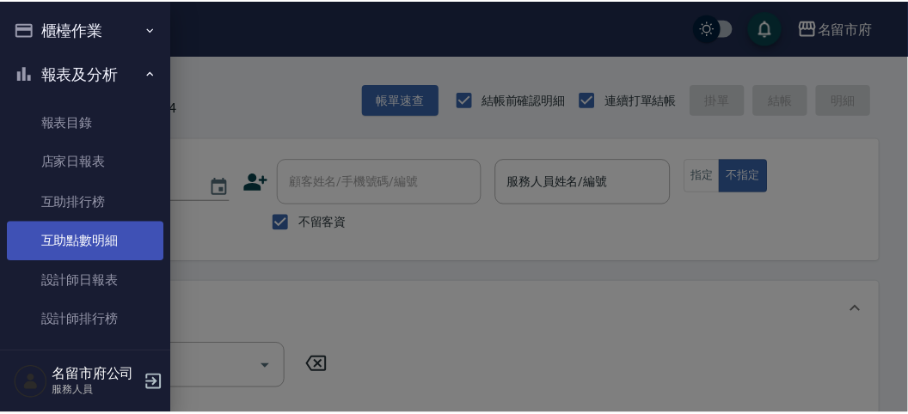
scroll to position [56, 0]
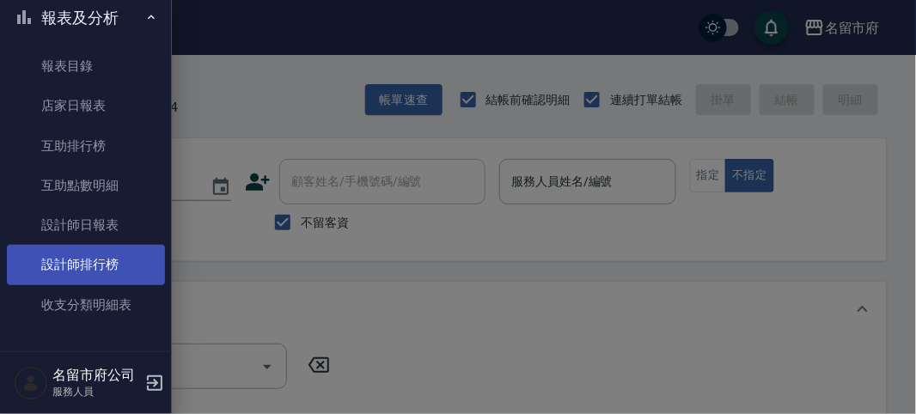
click at [110, 273] on link "設計師排行榜" at bounding box center [86, 265] width 158 height 40
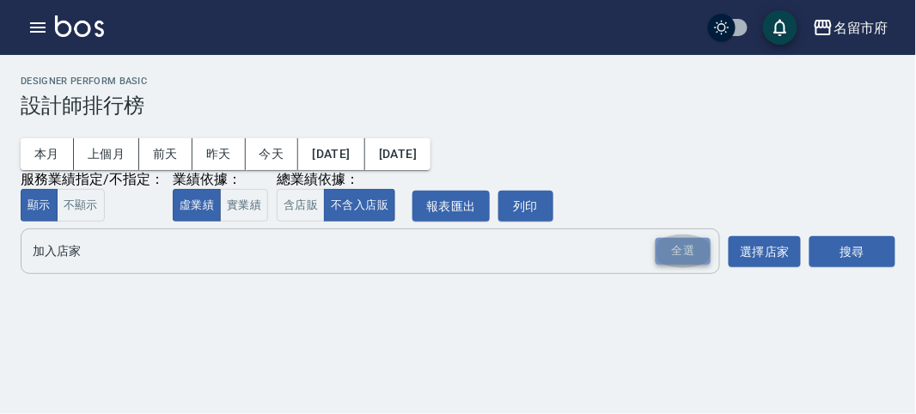
click at [690, 260] on div "全選" at bounding box center [683, 251] width 55 height 27
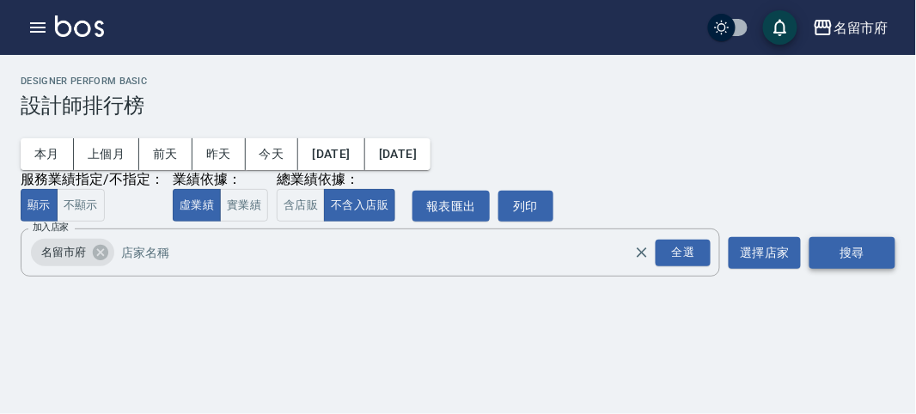
click at [814, 247] on button "搜尋" at bounding box center [853, 253] width 86 height 32
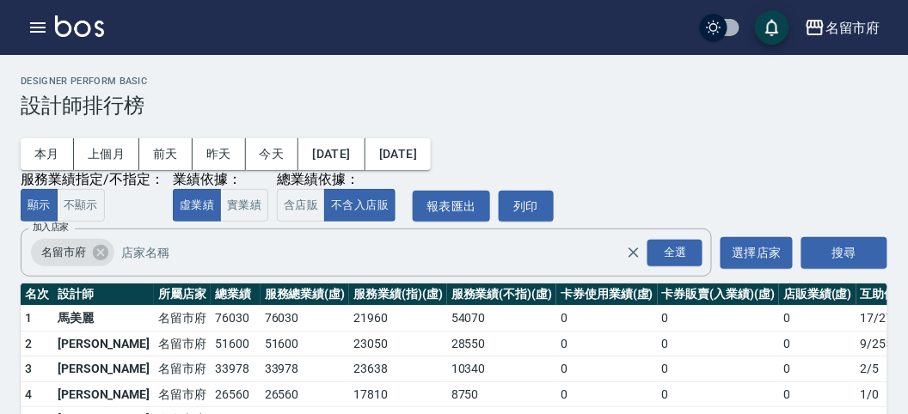
scroll to position [150, 0]
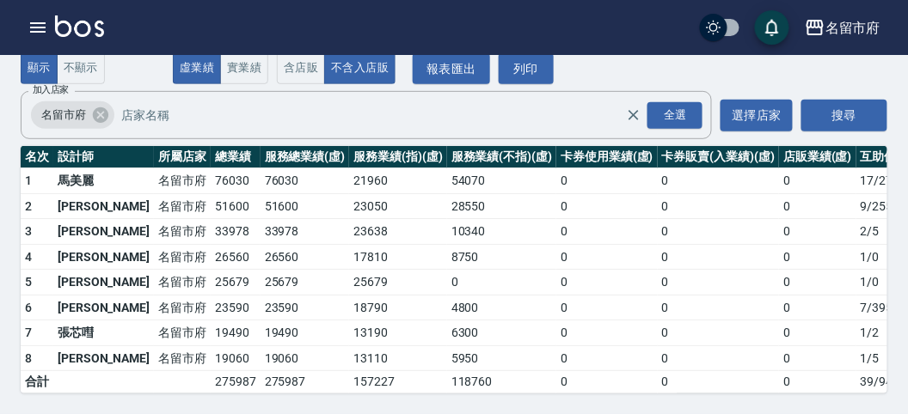
click at [87, 31] on img at bounding box center [79, 25] width 49 height 21
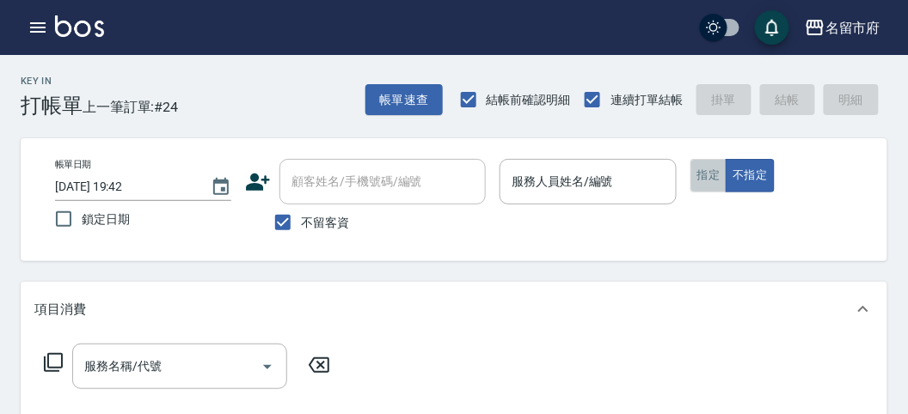
click at [702, 174] on button "指定" at bounding box center [708, 176] width 37 height 34
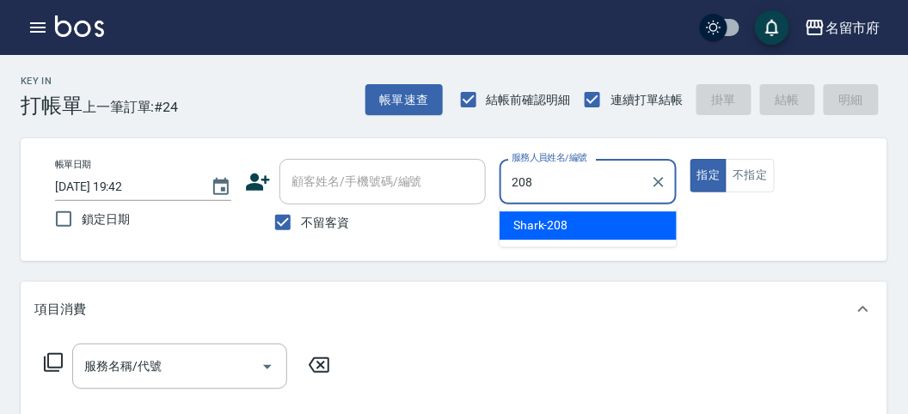
click at [549, 218] on span "Shark -208" at bounding box center [540, 226] width 55 height 18
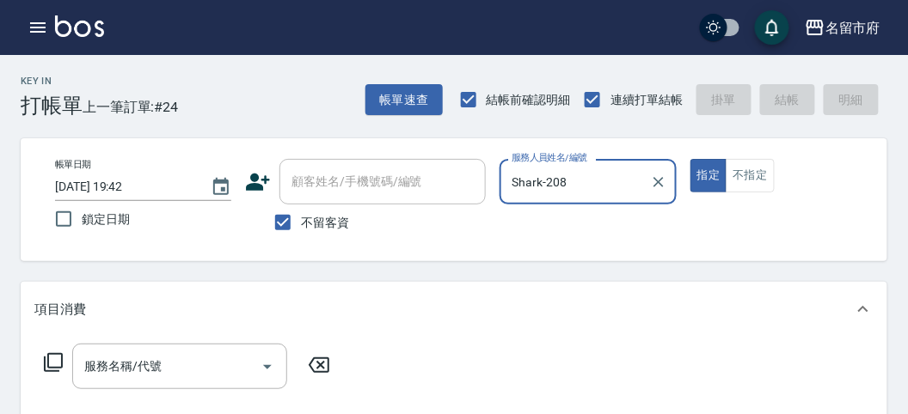
type input "Shark-208"
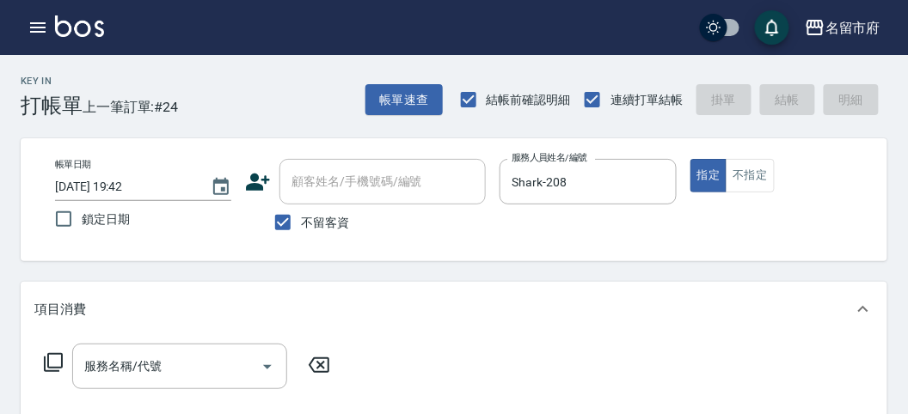
click at [61, 364] on icon at bounding box center [53, 362] width 19 height 19
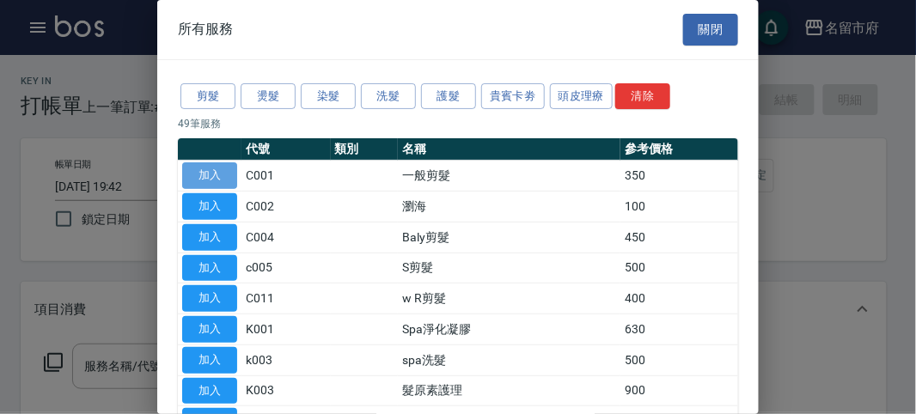
click at [211, 174] on button "加入" at bounding box center [209, 175] width 55 height 27
type input "一般剪髮(C001)"
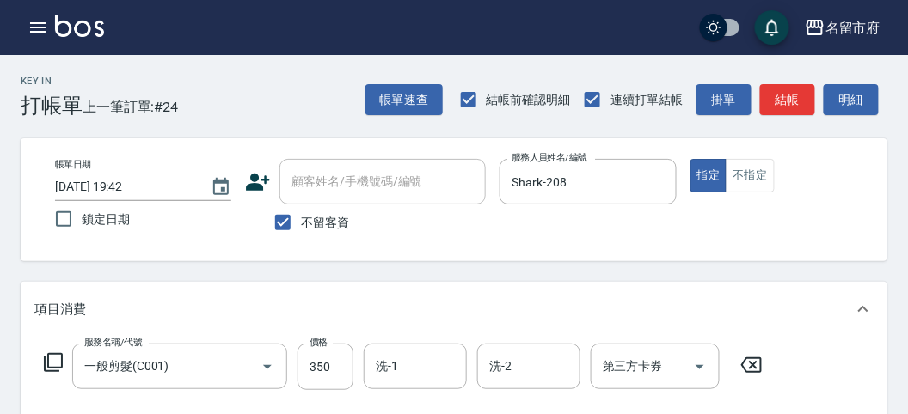
click at [54, 362] on icon at bounding box center [53, 362] width 21 height 21
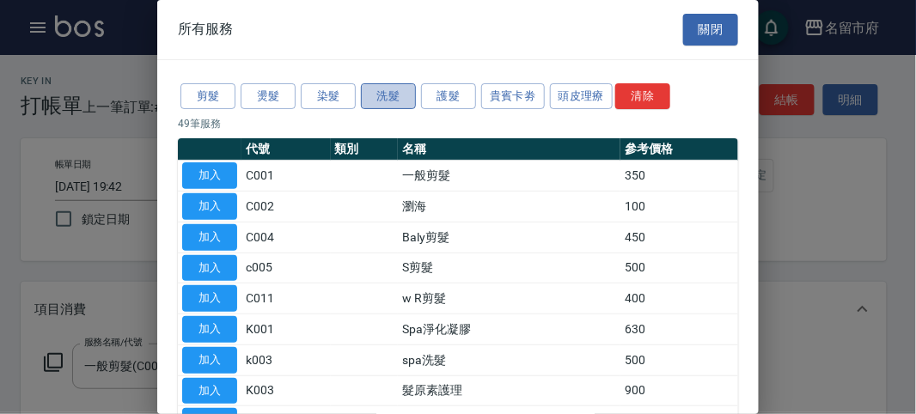
click at [371, 95] on button "洗髮" at bounding box center [388, 96] width 55 height 27
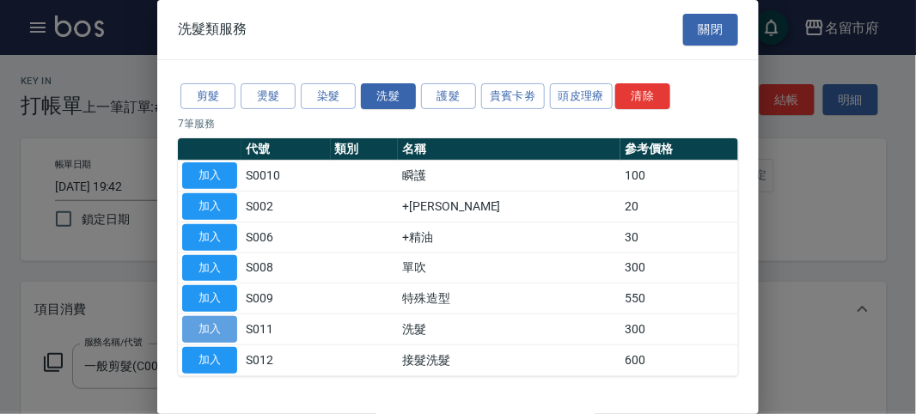
click at [199, 320] on button "加入" at bounding box center [209, 329] width 55 height 27
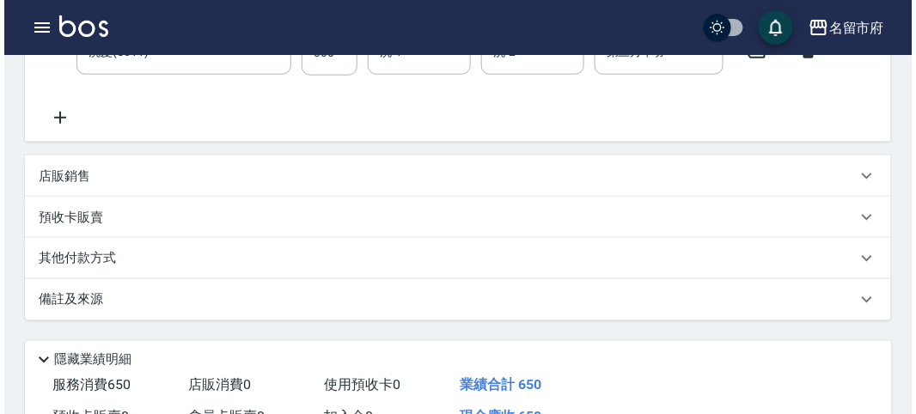
scroll to position [570, 0]
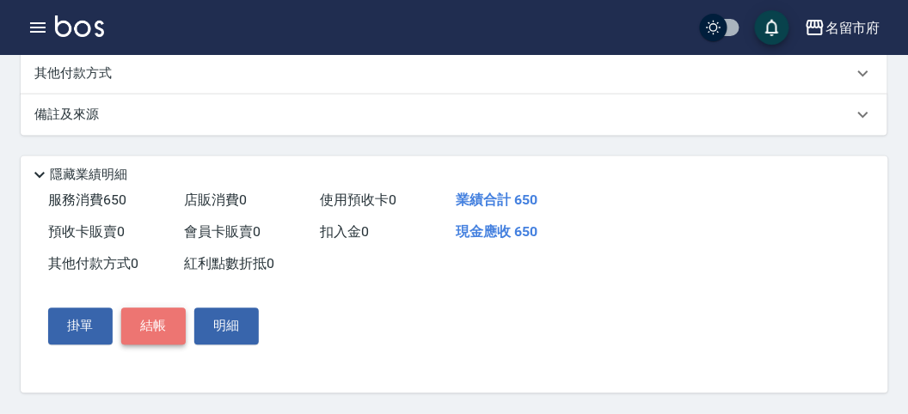
click at [151, 325] on button "結帳" at bounding box center [153, 327] width 64 height 36
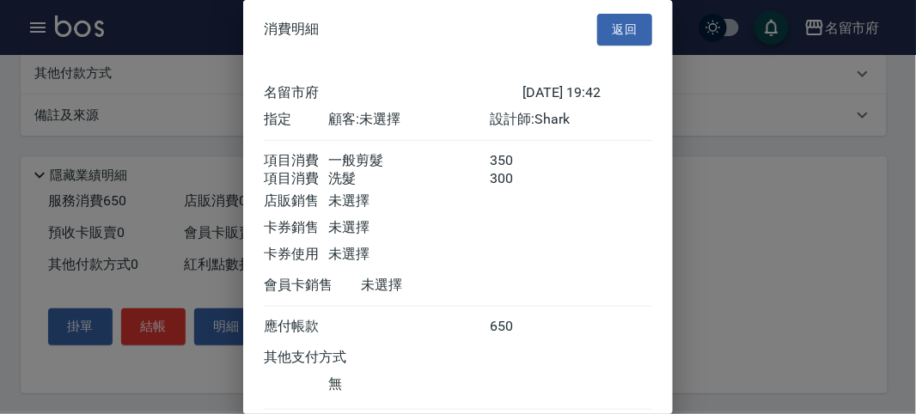
scroll to position [114, 0]
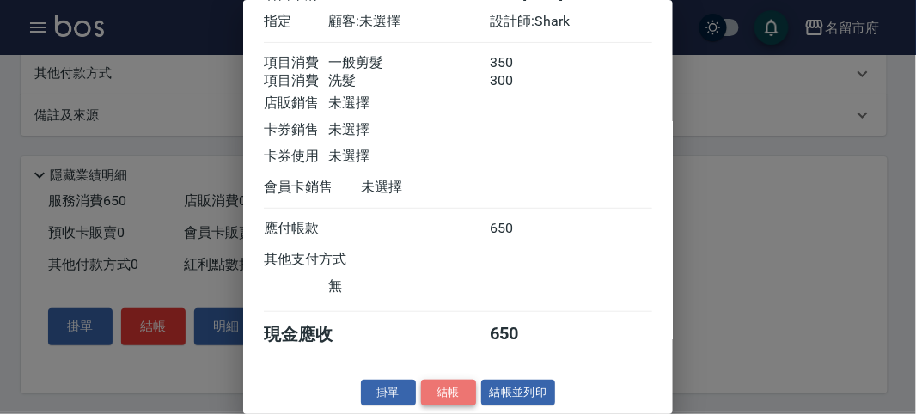
click at [439, 384] on button "結帳" at bounding box center [448, 393] width 55 height 27
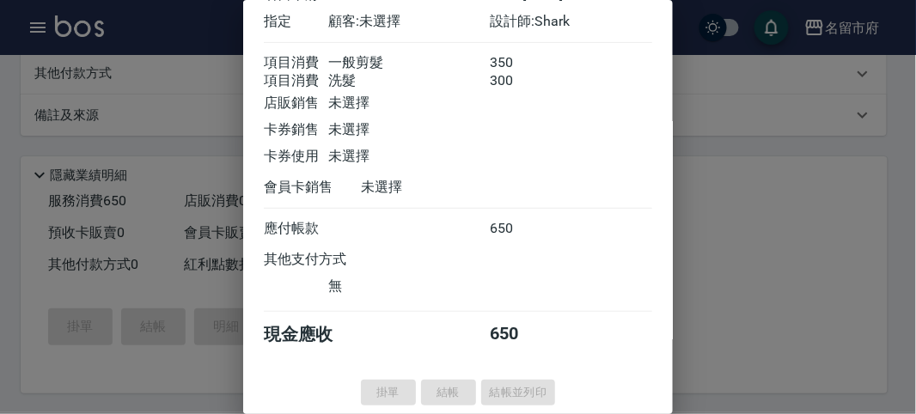
type input "[DATE] 19:54"
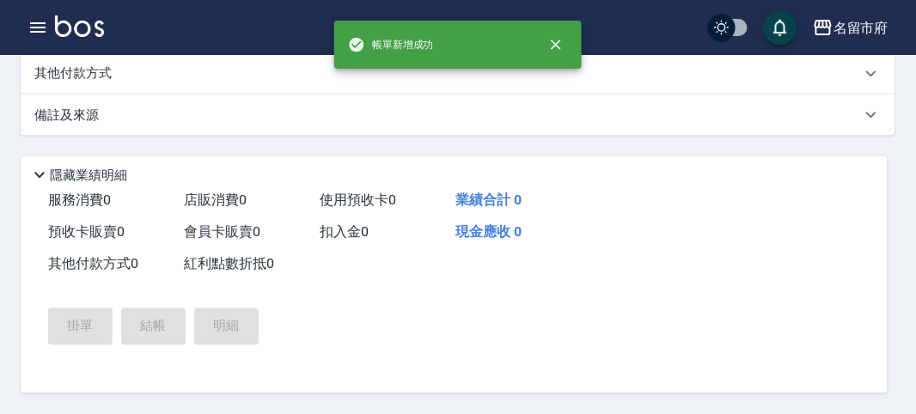
scroll to position [0, 0]
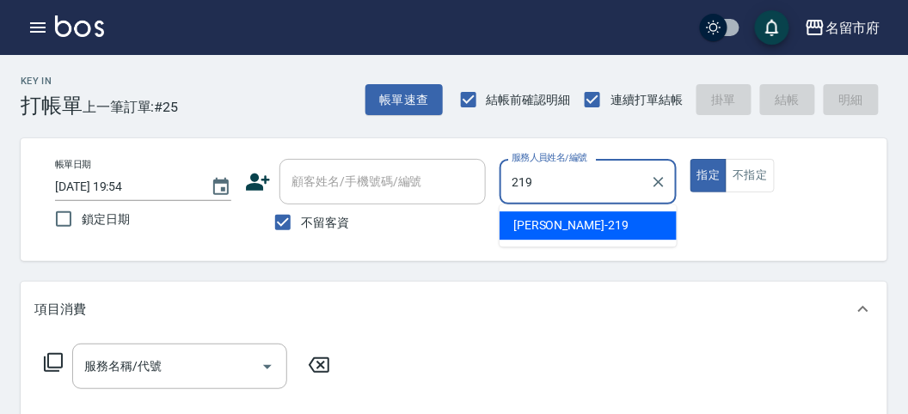
type input "[PERSON_NAME]-219"
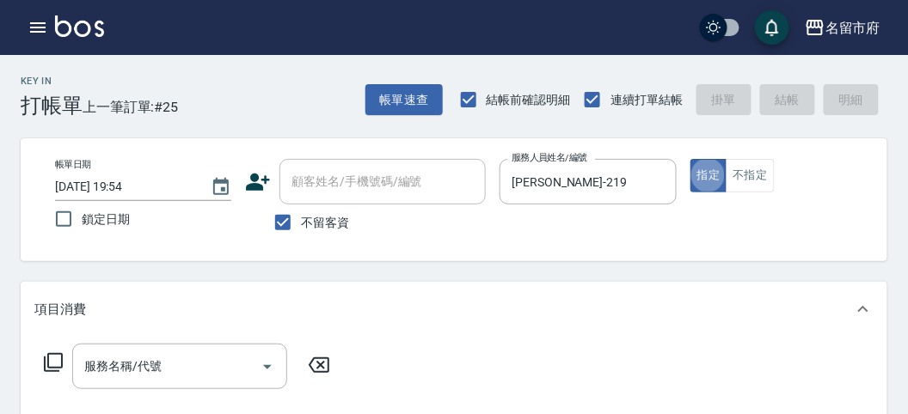
type button "true"
click at [52, 365] on icon at bounding box center [53, 362] width 21 height 21
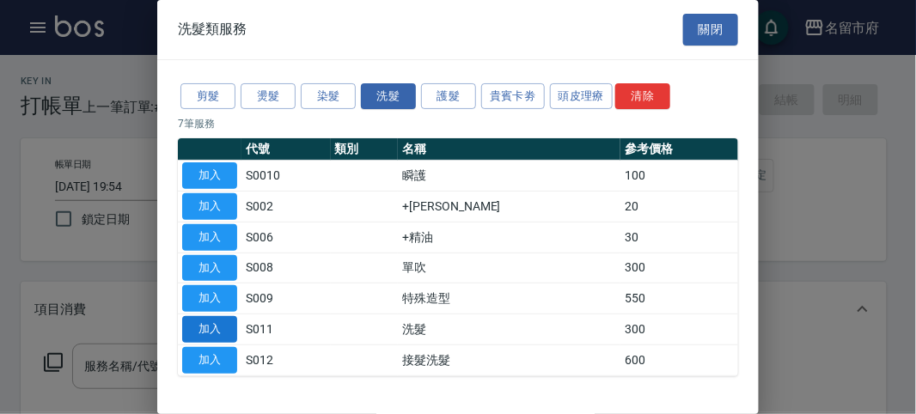
click at [220, 321] on button "加入" at bounding box center [209, 329] width 55 height 27
type input "洗髮(S011)"
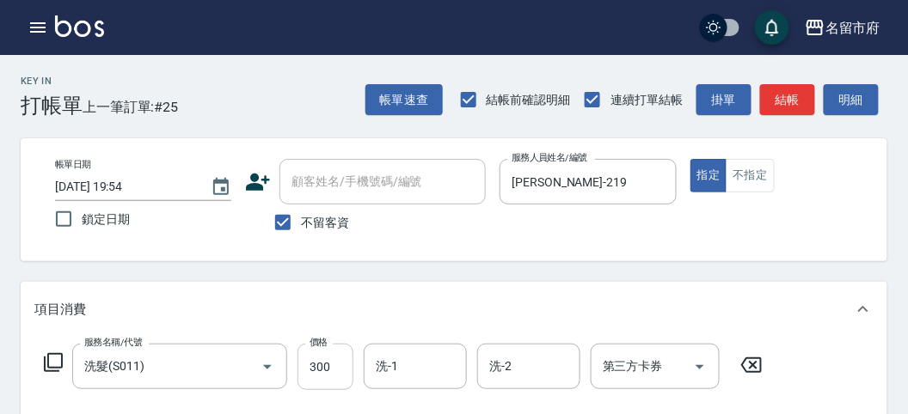
click at [337, 354] on input "300" at bounding box center [325, 367] width 56 height 46
type input "200"
click at [46, 367] on icon at bounding box center [53, 362] width 21 height 21
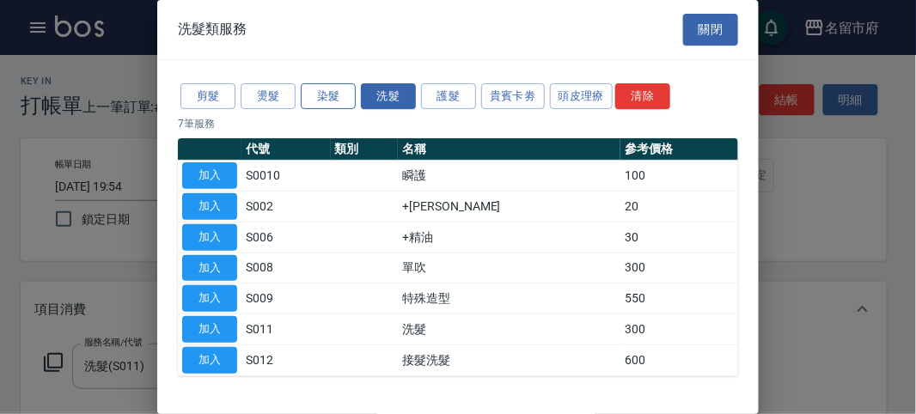
click at [322, 96] on button "染髮" at bounding box center [328, 96] width 55 height 27
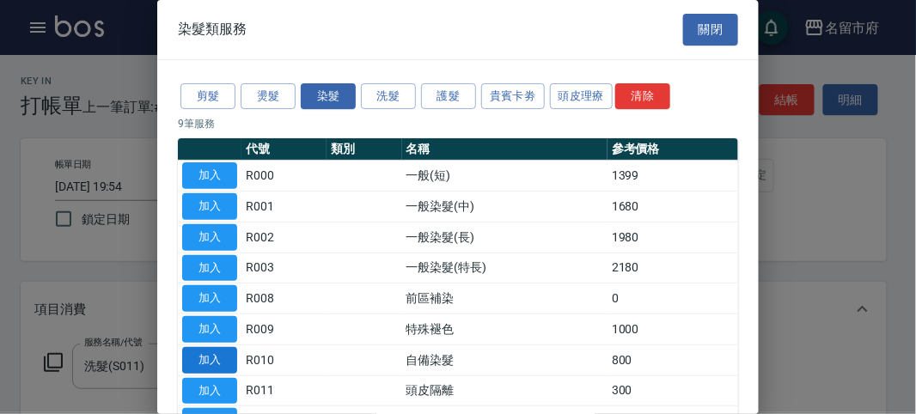
drag, startPoint x: 223, startPoint y: 361, endPoint x: 217, endPoint y: 332, distance: 29.8
click at [221, 361] on button "加入" at bounding box center [209, 360] width 55 height 27
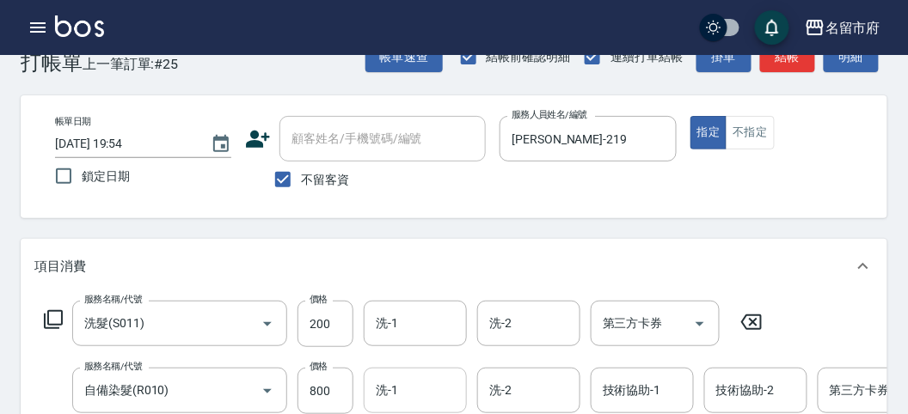
scroll to position [138, 0]
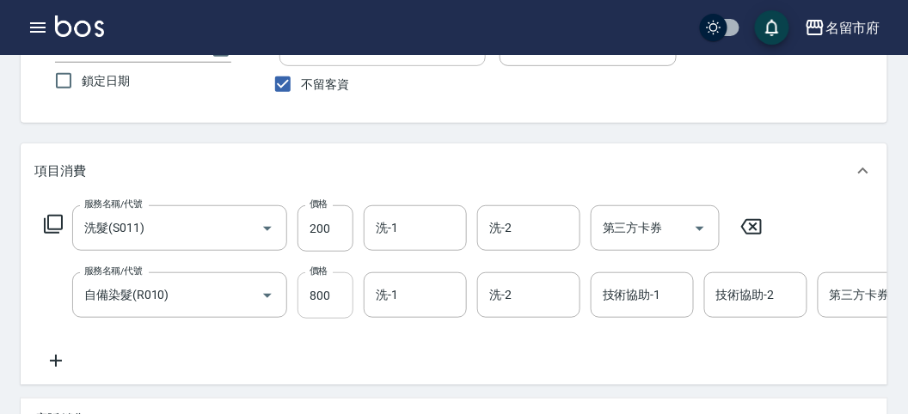
click at [340, 308] on input "800" at bounding box center [325, 295] width 56 height 46
drag, startPoint x: 337, startPoint y: 292, endPoint x: 290, endPoint y: 291, distance: 47.3
click at [290, 291] on div "服務名稱/代號 自備染髮(R010) 服務名稱/代號 價格 800 價格 洗-1 洗-1 洗-2 洗-2 技術協助-1 技術協助-1 技術協助-2 技術協助-…" at bounding box center [543, 295] width 1018 height 46
type input "700"
click at [228, 155] on div "項目消費" at bounding box center [454, 171] width 866 height 55
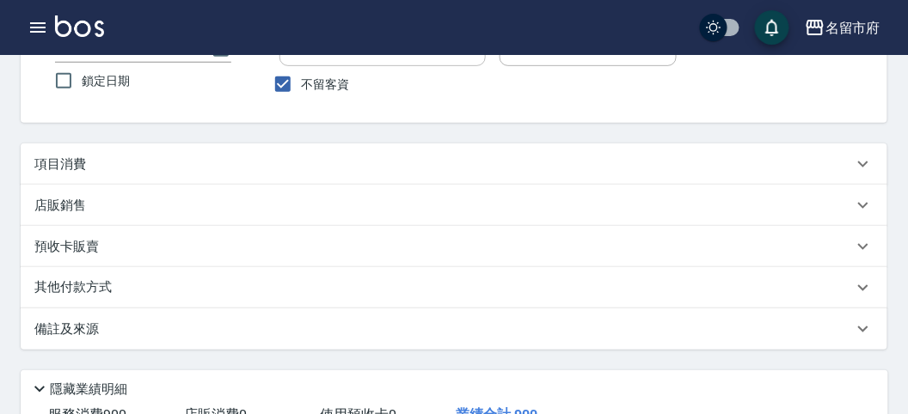
click at [370, 156] on div "項目消費" at bounding box center [443, 165] width 818 height 18
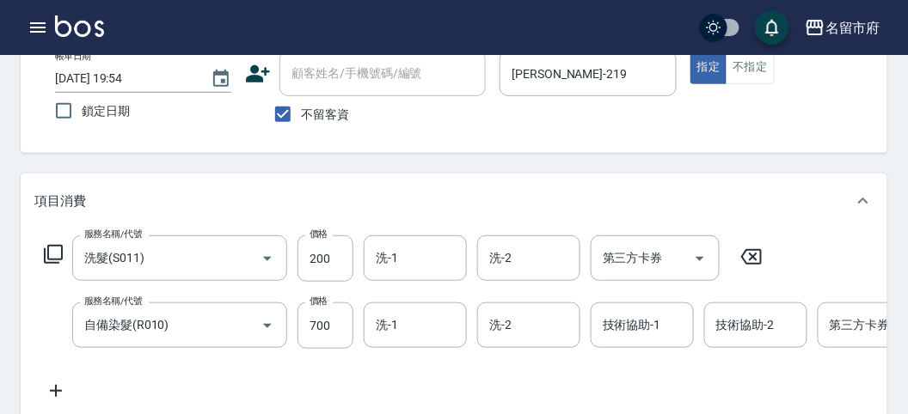
scroll to position [586, 0]
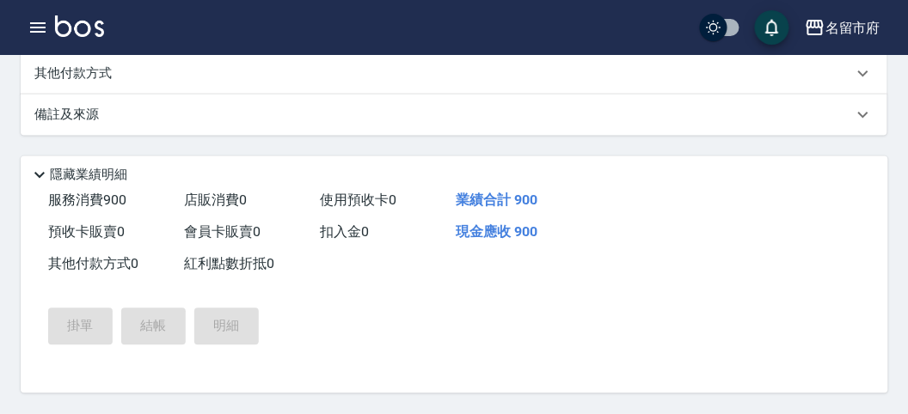
type input "[DATE] 19:59"
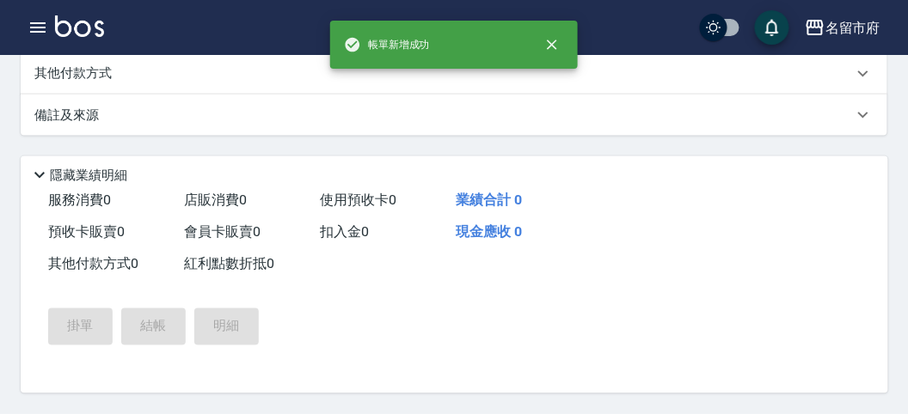
scroll to position [0, 0]
